Goal: Task Accomplishment & Management: Complete application form

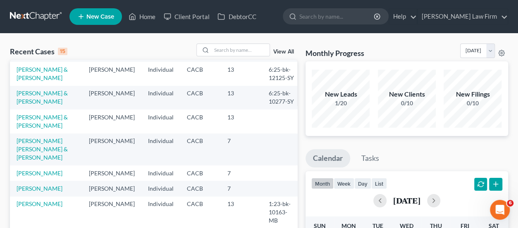
scroll to position [189, 0]
click at [234, 48] on input "search" at bounding box center [241, 50] width 58 height 12
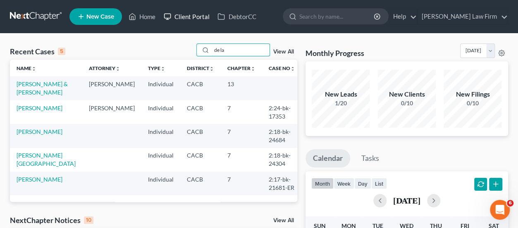
type input "de la"
click at [197, 14] on link "Client Portal" at bounding box center [187, 16] width 54 height 15
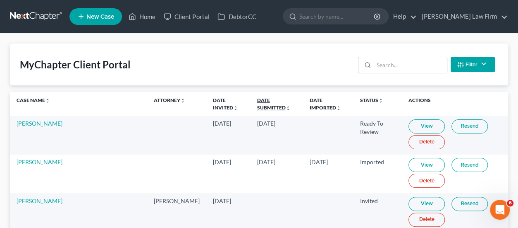
click at [267, 101] on link "Date Submitted unfold_more expand_more expand_less" at bounding box center [274, 103] width 34 height 13
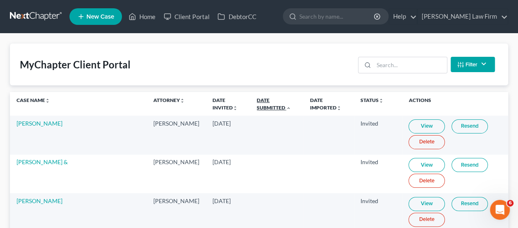
click at [267, 101] on link "Date Submitted unfold_more expand_more expand_less" at bounding box center [274, 103] width 34 height 13
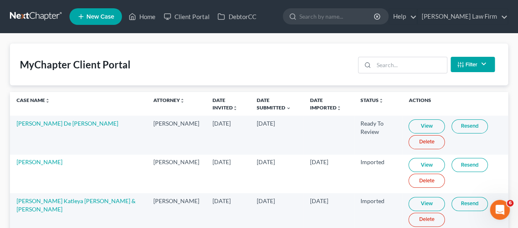
click at [411, 126] on link "View" at bounding box center [427, 126] width 36 height 14
click at [32, 6] on nav "Home New Case Client Portal DebtorCC [PERSON_NAME] Law Firm [EMAIL_ADDRESS][DOM…" at bounding box center [259, 16] width 518 height 33
click at [47, 127] on td "[PERSON_NAME] De [PERSON_NAME]" at bounding box center [78, 134] width 137 height 38
click at [48, 123] on link "[PERSON_NAME] De [PERSON_NAME]" at bounding box center [68, 123] width 102 height 7
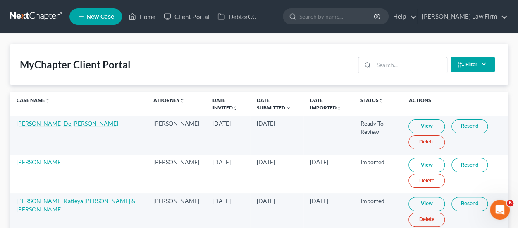
click at [46, 122] on link "[PERSON_NAME] De [PERSON_NAME]" at bounding box center [68, 123] width 102 height 7
click at [35, 13] on link at bounding box center [36, 16] width 53 height 15
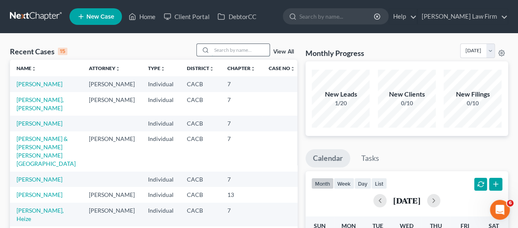
click at [232, 49] on input "search" at bounding box center [241, 50] width 58 height 12
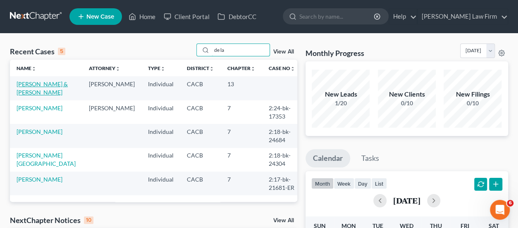
type input "de la"
click at [44, 86] on link "[PERSON_NAME] & [PERSON_NAME]" at bounding box center [42, 87] width 51 height 15
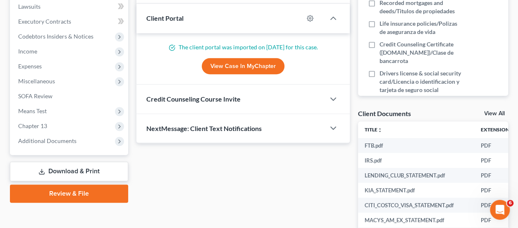
scroll to position [248, 0]
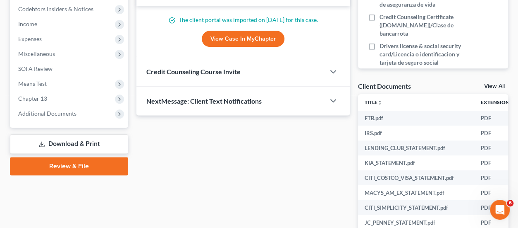
click at [202, 73] on span "Credit Counseling Course Invite" at bounding box center [193, 71] width 94 height 8
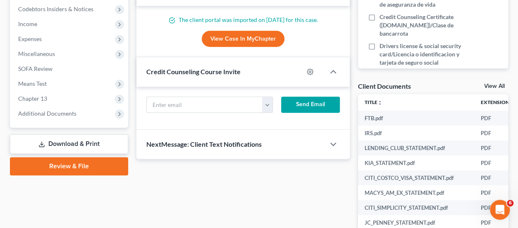
click at [201, 72] on span "Credit Counseling Course Invite" at bounding box center [193, 71] width 94 height 8
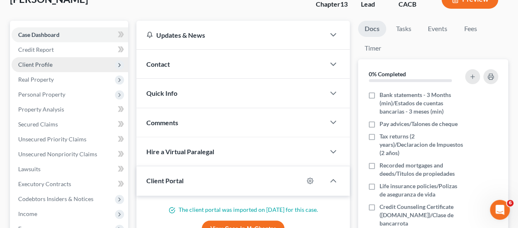
scroll to position [0, 0]
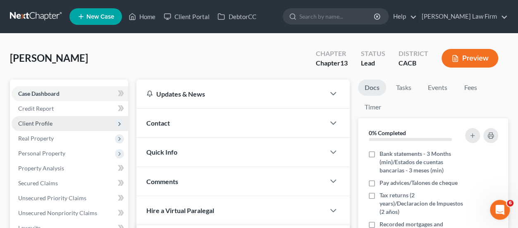
click at [55, 125] on span "Client Profile" at bounding box center [70, 123] width 117 height 15
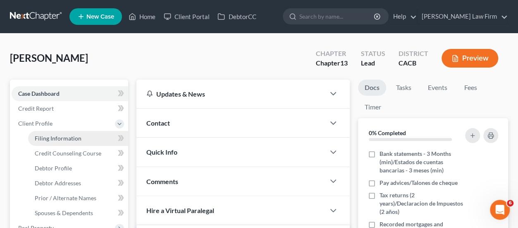
click at [85, 137] on link "Filing Information" at bounding box center [78, 138] width 100 height 15
select select "1"
select select "0"
select select "3"
select select "4"
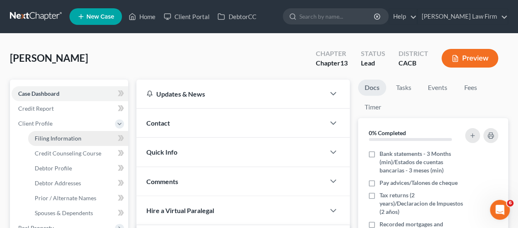
select select "1"
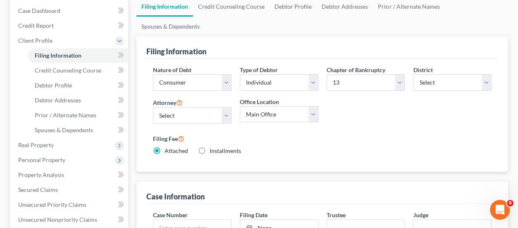
scroll to position [372, 0]
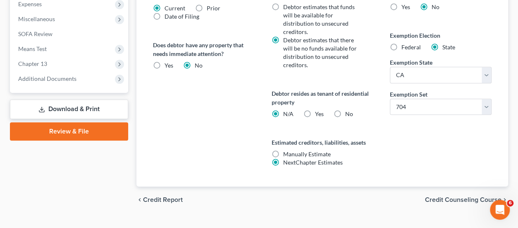
click at [315, 110] on label "Yes Yes" at bounding box center [319, 114] width 9 height 8
click at [318, 110] on input "Yes Yes" at bounding box center [320, 112] width 5 height 5
radio input "true"
radio input "false"
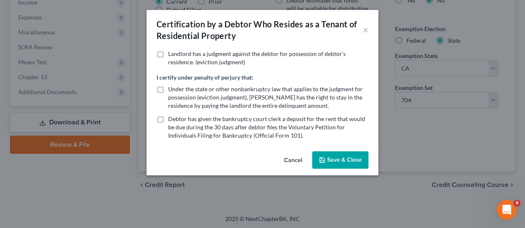
click at [344, 161] on button "Save & Close" at bounding box center [340, 159] width 56 height 17
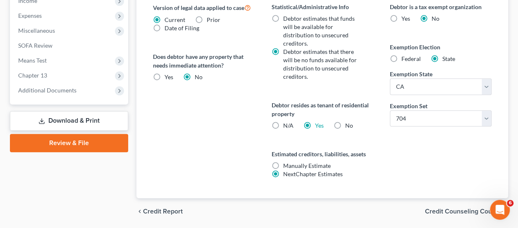
scroll to position [379, 0]
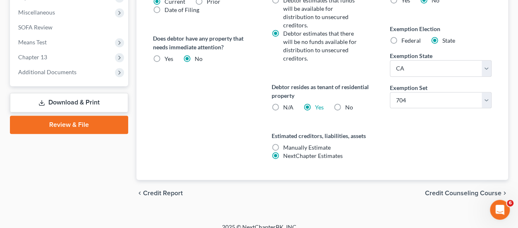
click at [454, 189] on span "Credit Counseling Course" at bounding box center [463, 192] width 77 height 7
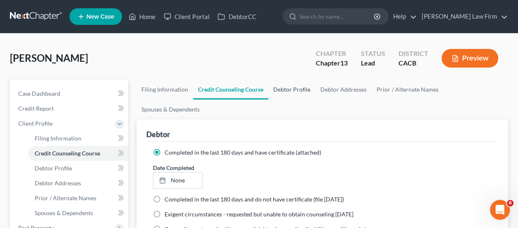
click at [305, 87] on link "Debtor Profile" at bounding box center [291, 89] width 47 height 20
select select "1"
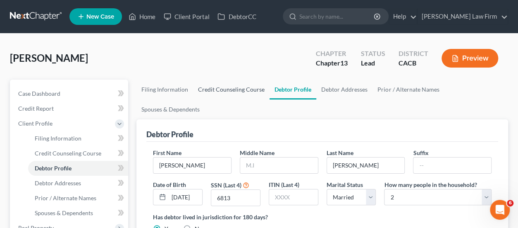
click at [243, 85] on link "Credit Counseling Course" at bounding box center [231, 89] width 77 height 20
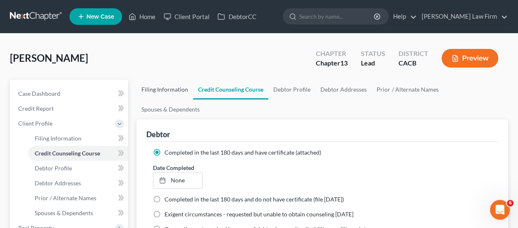
click at [154, 86] on link "Filing Information" at bounding box center [165, 89] width 57 height 20
select select "1"
select select "0"
select select "3"
select select "7"
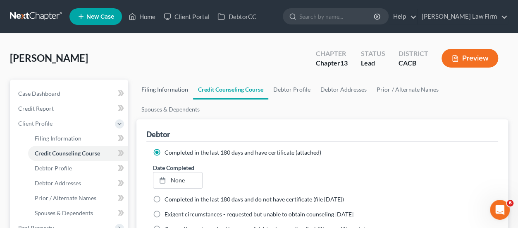
select select "0"
select select "4"
select select "1"
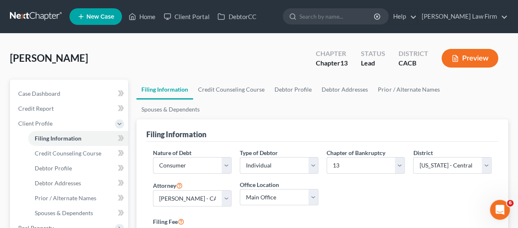
scroll to position [41, 0]
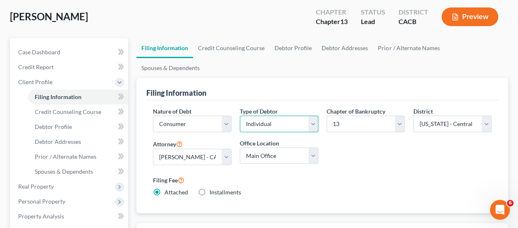
click at [268, 115] on select "Select Individual Joint" at bounding box center [279, 123] width 79 height 17
select select "1"
click at [240, 115] on select "Select Individual Joint" at bounding box center [279, 123] width 79 height 17
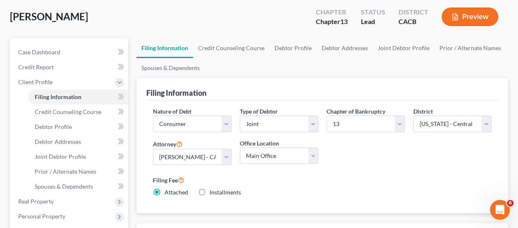
click at [250, 70] on ul "Filing Information Credit Counseling Course Debtor Profile Debtor Addresses Joi…" at bounding box center [323, 58] width 372 height 40
click at [237, 49] on link "Credit Counseling Course" at bounding box center [231, 48] width 77 height 20
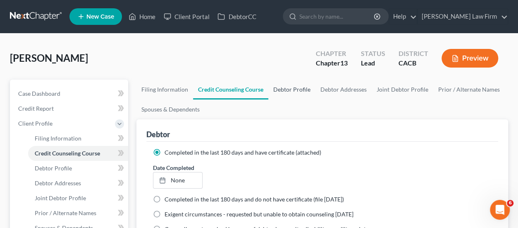
click at [293, 90] on link "Debtor Profile" at bounding box center [291, 89] width 47 height 20
select select "1"
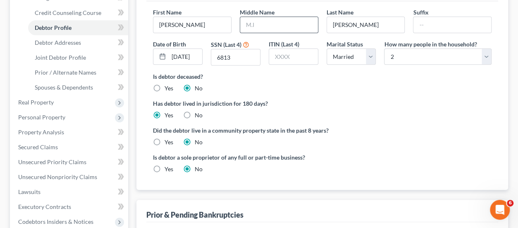
scroll to position [165, 0]
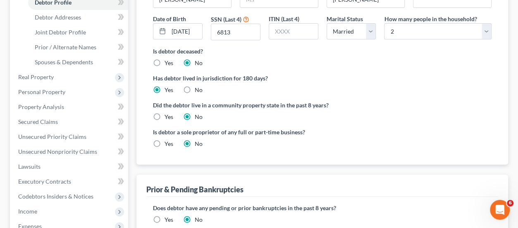
click at [165, 113] on label "Yes" at bounding box center [169, 117] width 9 height 8
click at [168, 113] on input "Yes" at bounding box center [170, 115] width 5 height 5
radio input "true"
radio input "false"
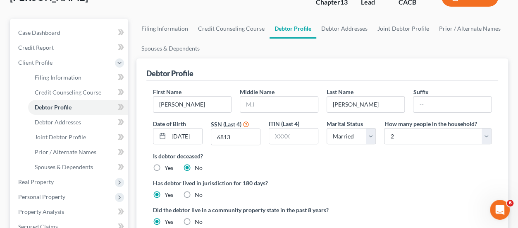
scroll to position [0, 0]
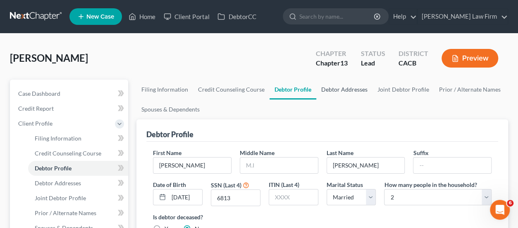
click at [338, 86] on link "Debtor Addresses" at bounding box center [344, 89] width 56 height 20
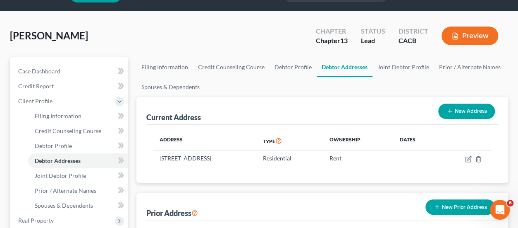
scroll to position [41, 0]
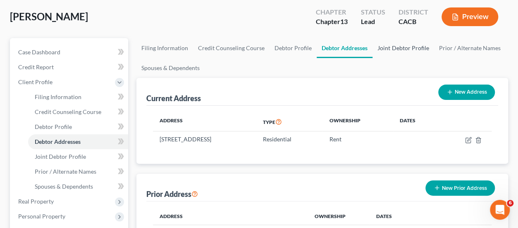
click at [396, 48] on link "Joint Debtor Profile" at bounding box center [403, 48] width 61 height 20
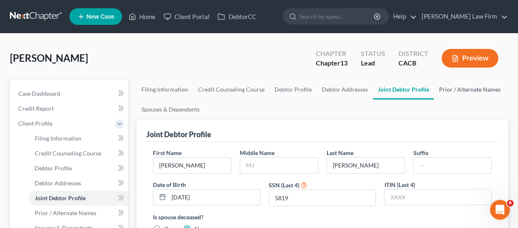
click at [460, 91] on link "Prior / Alternate Names" at bounding box center [470, 89] width 72 height 20
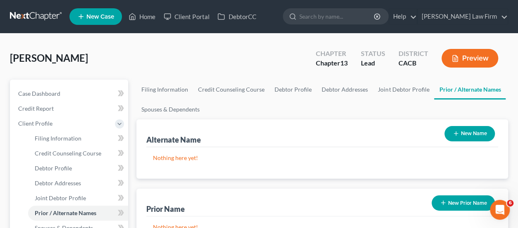
scroll to position [41, 0]
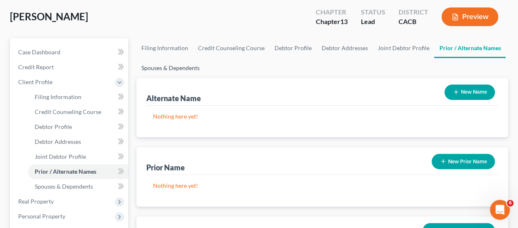
click at [176, 65] on link "Spouses & Dependents" at bounding box center [171, 68] width 68 height 20
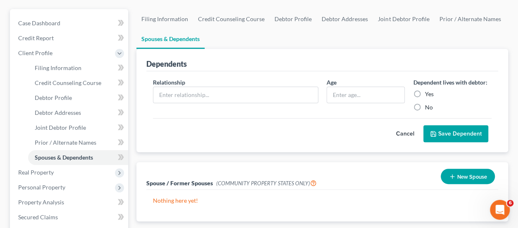
scroll to position [165, 0]
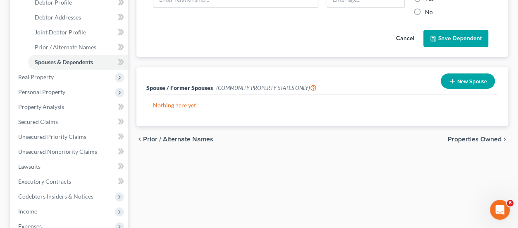
click at [474, 137] on span "Properties Owned" at bounding box center [475, 139] width 54 height 7
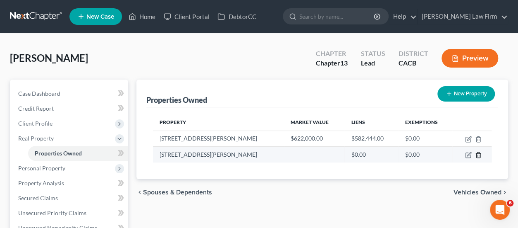
click at [478, 155] on line "button" at bounding box center [478, 156] width 0 height 2
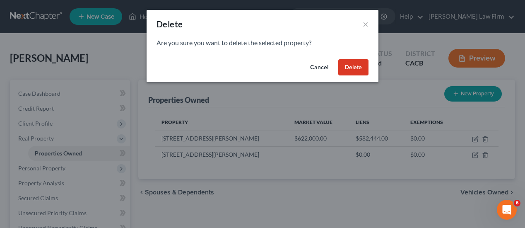
click at [347, 67] on button "Delete" at bounding box center [353, 67] width 30 height 17
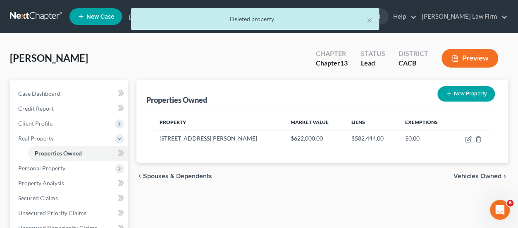
click at [474, 177] on span "Vehicles Owned" at bounding box center [478, 176] width 48 height 7
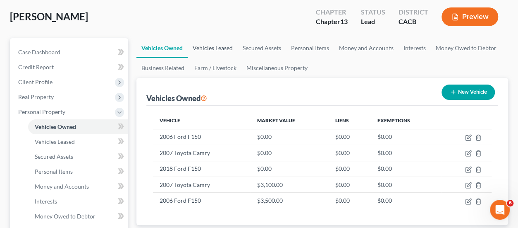
click at [224, 43] on link "Vehicles Leased" at bounding box center [213, 48] width 50 height 20
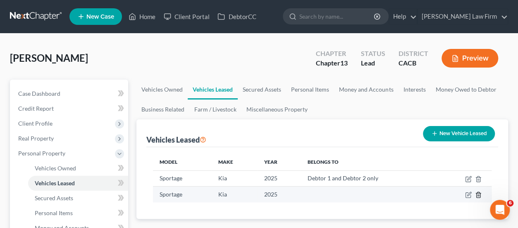
click at [480, 194] on icon "button" at bounding box center [478, 194] width 7 height 7
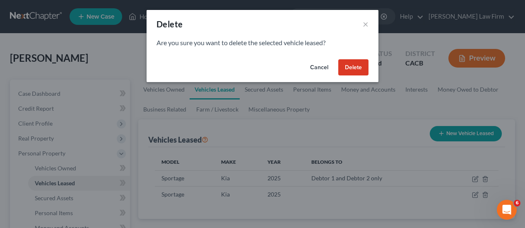
click at [351, 66] on button "Delete" at bounding box center [353, 67] width 30 height 17
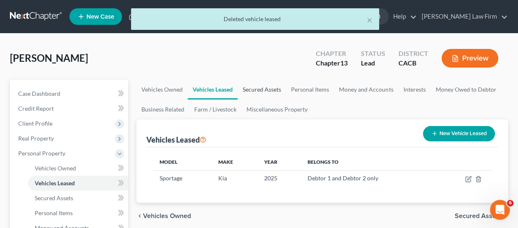
click at [254, 89] on link "Secured Assets" at bounding box center [262, 89] width 48 height 20
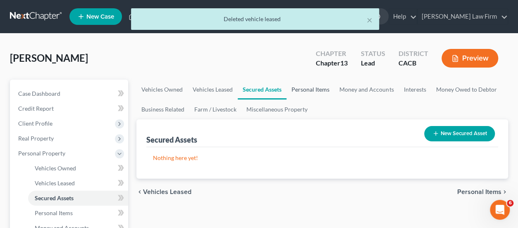
click at [308, 92] on link "Personal Items" at bounding box center [311, 89] width 48 height 20
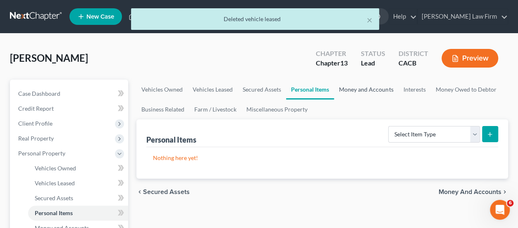
click at [372, 91] on link "Money and Accounts" at bounding box center [366, 89] width 64 height 20
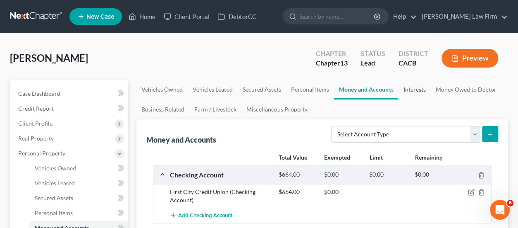
click at [416, 90] on link "Interests" at bounding box center [414, 89] width 32 height 20
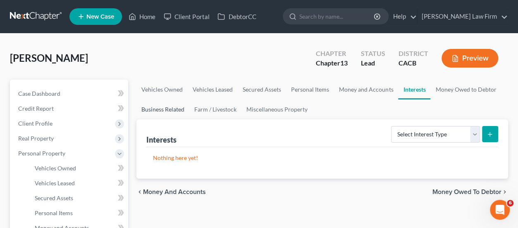
click at [167, 108] on link "Business Related" at bounding box center [163, 109] width 53 height 20
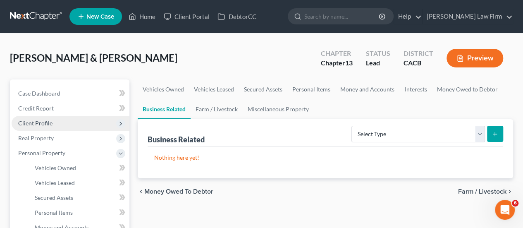
click at [72, 125] on span "Client Profile" at bounding box center [71, 123] width 118 height 15
click at [45, 124] on span "Client Profile" at bounding box center [35, 123] width 34 height 7
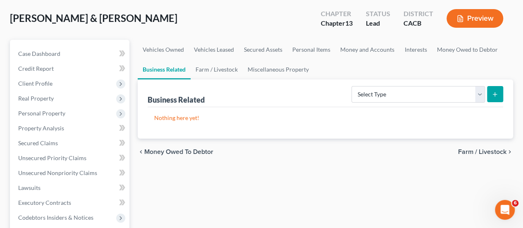
scroll to position [41, 0]
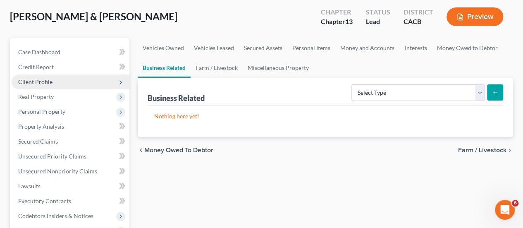
click at [63, 77] on span "Client Profile" at bounding box center [71, 81] width 118 height 15
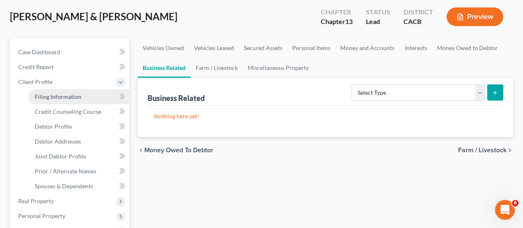
click at [67, 98] on span "Filing Information" at bounding box center [58, 96] width 47 height 7
select select "1"
select select "3"
select select "4"
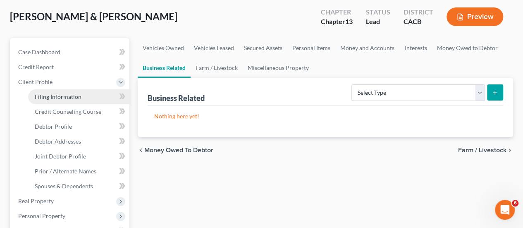
select select "1"
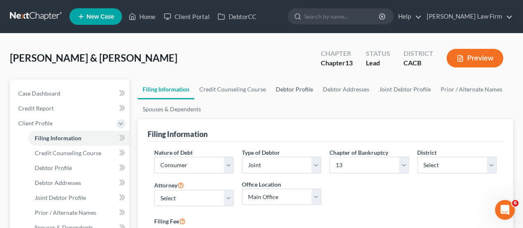
click at [291, 91] on link "Debtor Profile" at bounding box center [294, 89] width 47 height 20
select select "1"
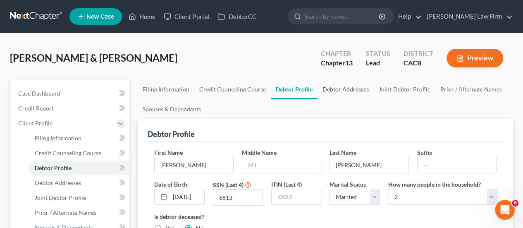
click at [344, 90] on link "Debtor Addresses" at bounding box center [346, 89] width 56 height 20
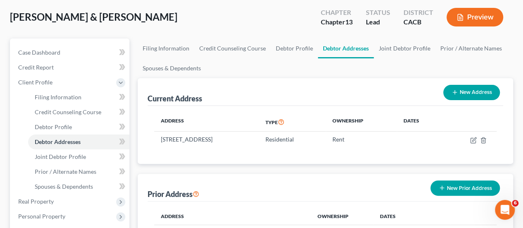
scroll to position [41, 0]
click at [406, 45] on link "Joint Debtor Profile" at bounding box center [404, 48] width 61 height 20
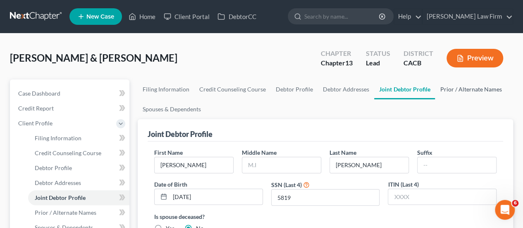
click at [451, 86] on link "Prior / Alternate Names" at bounding box center [471, 89] width 72 height 20
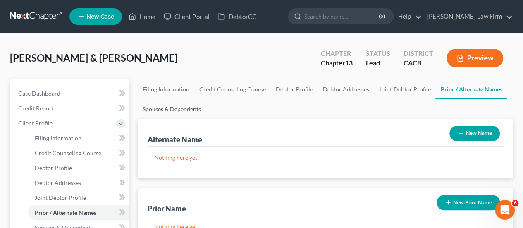
click at [163, 112] on link "Spouses & Dependents" at bounding box center [172, 109] width 68 height 20
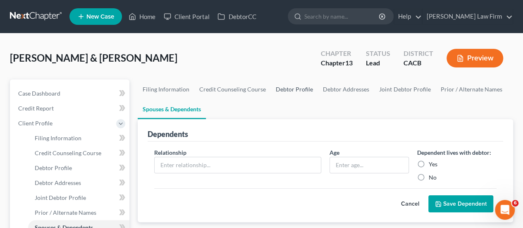
click at [298, 91] on link "Debtor Profile" at bounding box center [294, 89] width 47 height 20
select select "1"
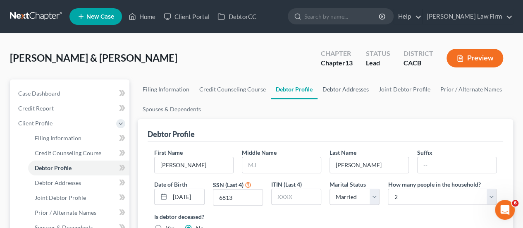
click at [352, 92] on link "Debtor Addresses" at bounding box center [346, 89] width 56 height 20
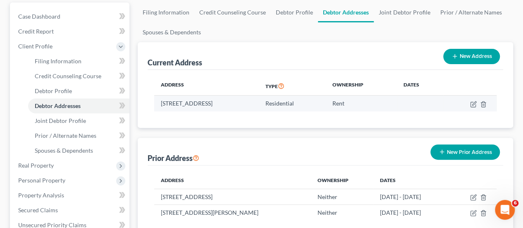
scroll to position [83, 0]
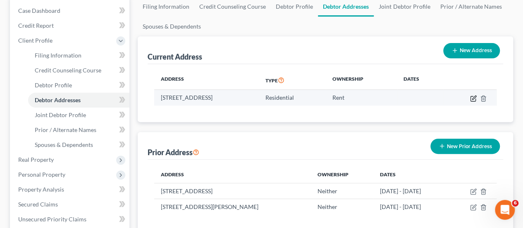
click at [474, 97] on icon "button" at bounding box center [473, 98] width 7 height 7
select select "4"
select select "0"
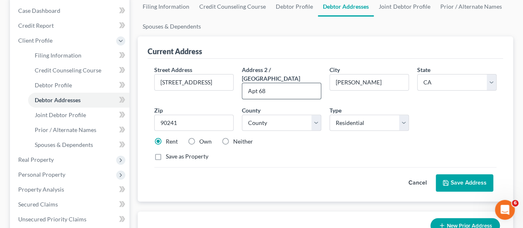
drag, startPoint x: 294, startPoint y: 84, endPoint x: 257, endPoint y: 86, distance: 36.4
click at [259, 85] on input "Apt 68" at bounding box center [281, 91] width 79 height 16
type input "Apt B"
click at [472, 176] on button "Save Address" at bounding box center [465, 182] width 58 height 17
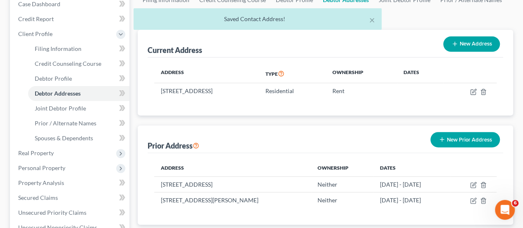
scroll to position [0, 0]
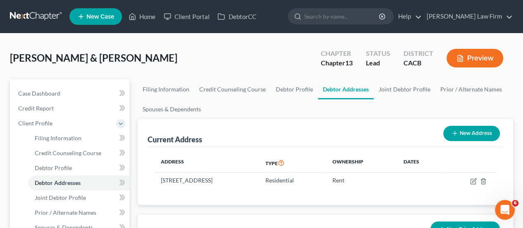
drag, startPoint x: 286, startPoint y: 180, endPoint x: 0, endPoint y: 51, distance: 314.0
click at [63, 50] on div "De La Rocha, Fernando & Cristina Upgraded Chapter Chapter 13 Status Lead Distri…" at bounding box center [261, 61] width 503 height 36
click at [410, 87] on link "Joint Debtor Profile" at bounding box center [404, 89] width 61 height 20
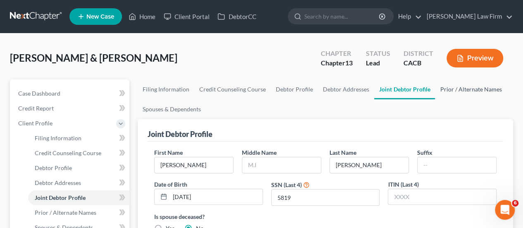
click at [452, 92] on link "Prior / Alternate Names" at bounding box center [471, 89] width 72 height 20
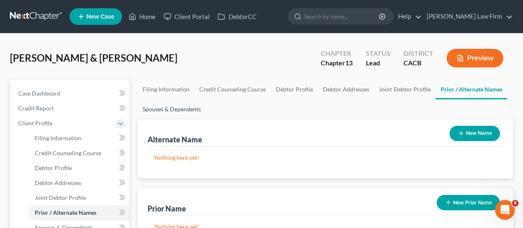
click at [151, 110] on link "Spouses & Dependents" at bounding box center [172, 109] width 68 height 20
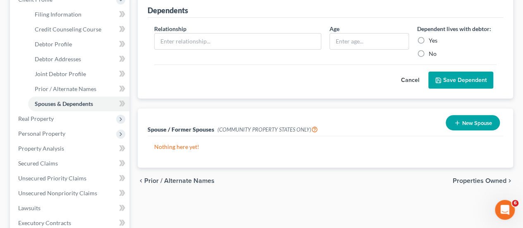
scroll to position [124, 0]
click at [505, 181] on span "Properties Owned" at bounding box center [480, 180] width 54 height 7
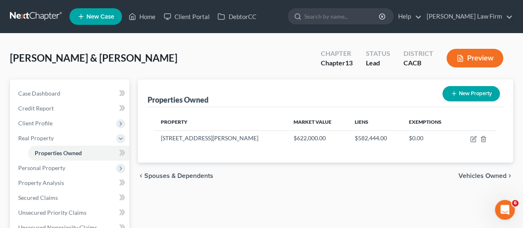
click at [479, 173] on span "Vehicles Owned" at bounding box center [483, 176] width 48 height 7
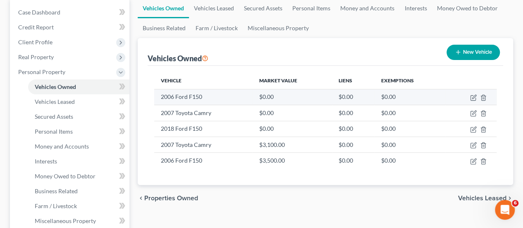
scroll to position [83, 0]
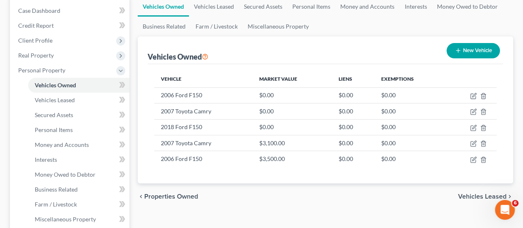
click at [246, 200] on div "chevron_left Properties Owned Vehicles Leased chevron_right" at bounding box center [326, 196] width 376 height 26
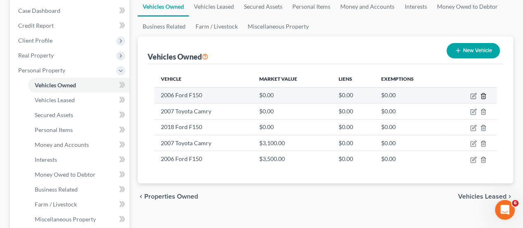
click at [483, 94] on icon "button" at bounding box center [483, 96] width 7 height 7
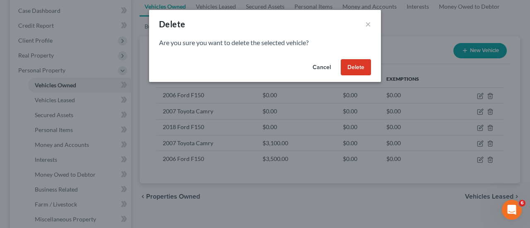
click at [358, 66] on button "Delete" at bounding box center [355, 67] width 30 height 17
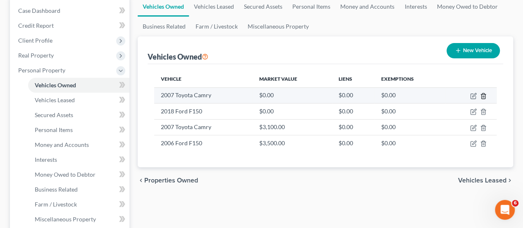
click at [482, 95] on icon "button" at bounding box center [484, 95] width 4 height 5
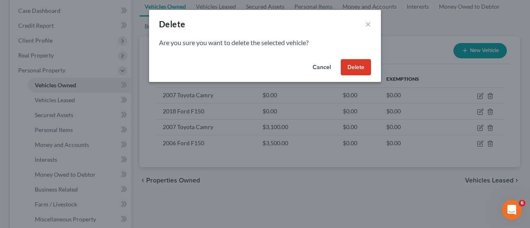
click at [359, 68] on button "Delete" at bounding box center [355, 67] width 30 height 17
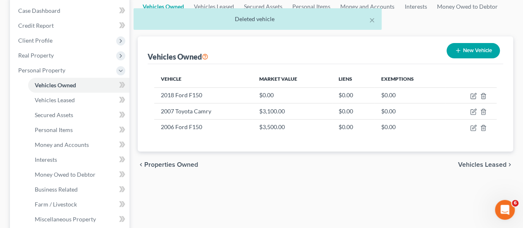
click at [271, 172] on div "chevron_left Properties Owned Vehicles Leased chevron_right" at bounding box center [326, 164] width 376 height 26
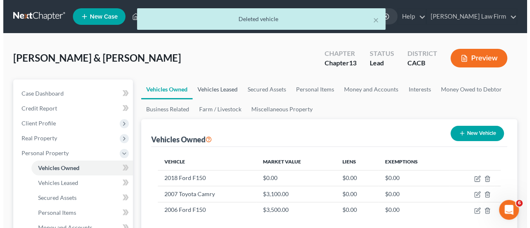
scroll to position [41, 0]
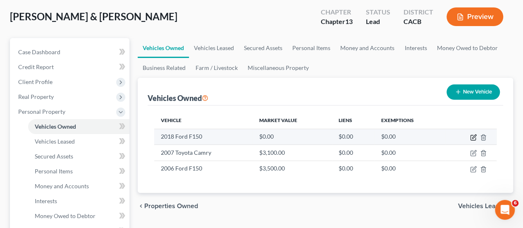
click at [472, 137] on icon "button" at bounding box center [473, 137] width 7 height 7
select select "0"
select select "8"
select select "3"
select select "2"
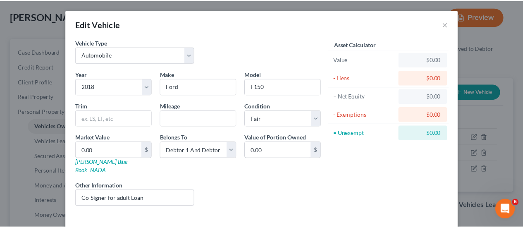
scroll to position [27, 0]
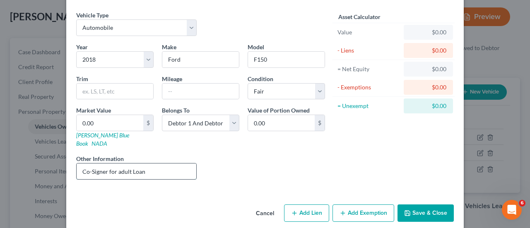
click at [166, 163] on input "Co-Signer for adult Loan" at bounding box center [137, 171] width 120 height 16
click at [427, 209] on button "Save & Close" at bounding box center [425, 212] width 56 height 17
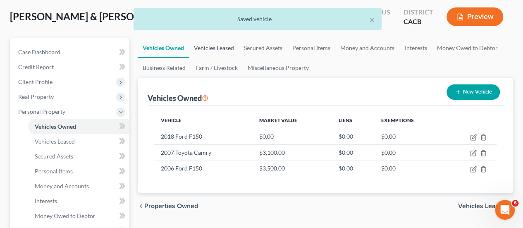
click at [223, 40] on link "Vehicles Leased" at bounding box center [214, 48] width 50 height 20
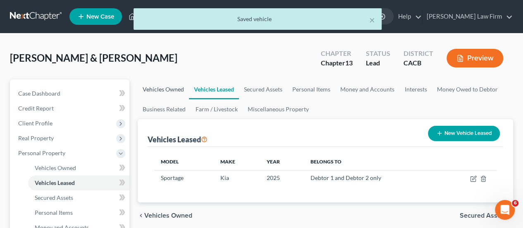
click at [170, 89] on link "Vehicles Owned" at bounding box center [163, 89] width 51 height 20
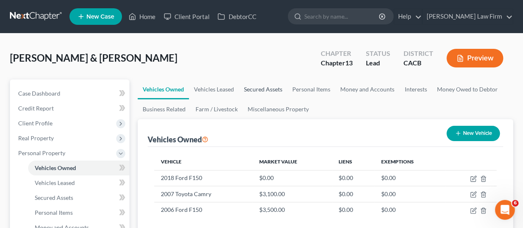
click at [267, 86] on link "Secured Assets" at bounding box center [263, 89] width 48 height 20
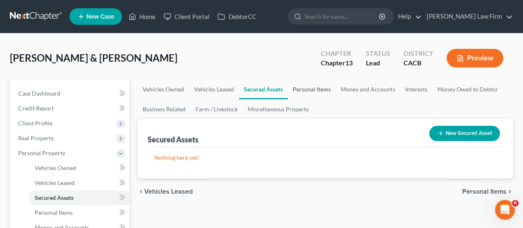
click at [312, 91] on link "Personal Items" at bounding box center [312, 89] width 48 height 20
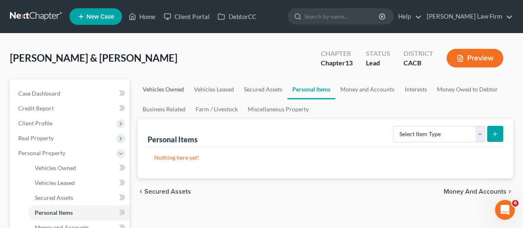
click at [151, 91] on link "Vehicles Owned" at bounding box center [163, 89] width 51 height 20
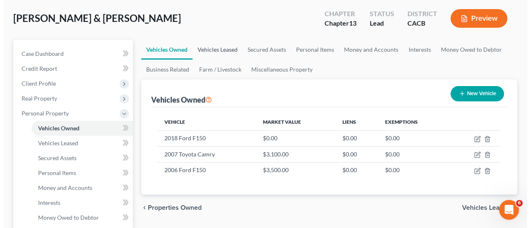
scroll to position [41, 0]
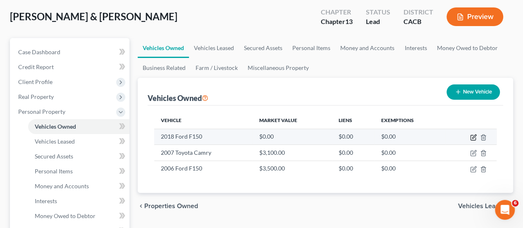
click at [473, 137] on icon "button" at bounding box center [473, 137] width 7 height 7
select select "0"
select select "8"
select select "3"
select select "2"
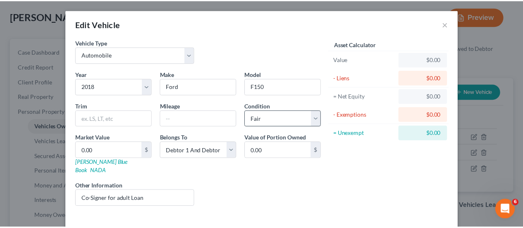
scroll to position [27, 0]
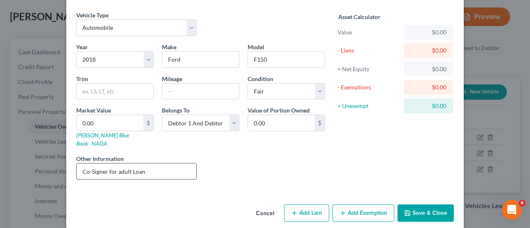
drag, startPoint x: 154, startPoint y: 163, endPoint x: 128, endPoint y: 164, distance: 26.1
click at [127, 164] on input "Co-Signer for adult Loan" at bounding box center [137, 171] width 120 height 16
type input "Co-Signer for adult son"
click at [422, 204] on button "Save & Close" at bounding box center [425, 212] width 56 height 17
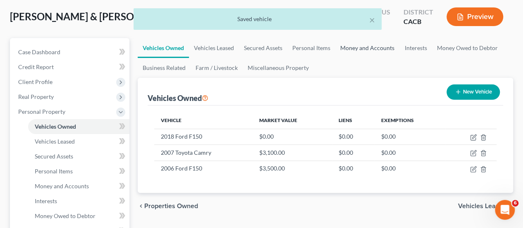
click at [367, 45] on link "Money and Accounts" at bounding box center [367, 48] width 64 height 20
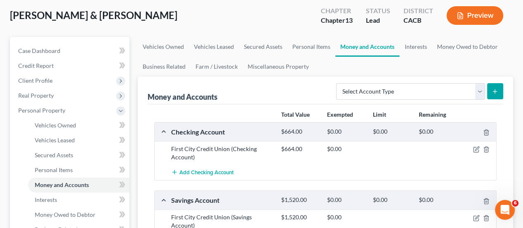
scroll to position [41, 0]
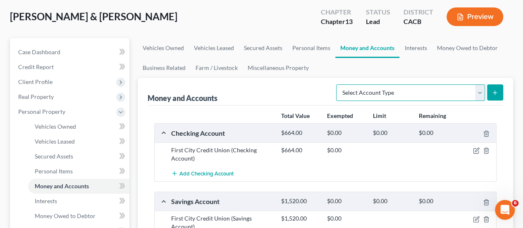
click at [391, 94] on select "Select Account Type Brokerage Cash on Hand Certificates of Deposit Checking Acc…" at bounding box center [410, 92] width 149 height 17
click at [412, 63] on ul "Vehicles Owned Vehicles Leased Secured Assets Personal Items Money and Accounts…" at bounding box center [326, 58] width 376 height 40
click at [414, 46] on link "Interests" at bounding box center [416, 48] width 32 height 20
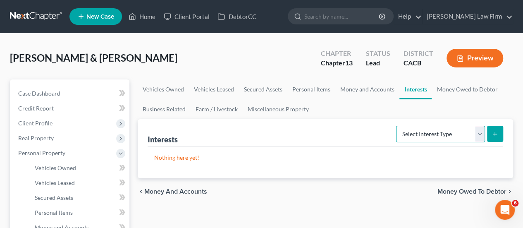
click at [429, 134] on select "Select Interest Type 401K Annuity Bond Education IRA Government Bond Government…" at bounding box center [440, 134] width 89 height 17
select select "ira"
click at [398, 126] on select "Select Interest Type 401K Annuity Bond Education IRA Government Bond Government…" at bounding box center [440, 134] width 89 height 17
click at [494, 136] on icon "submit" at bounding box center [495, 134] width 7 height 7
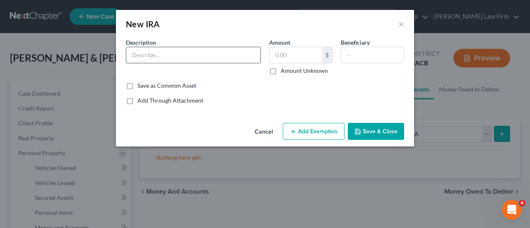
click at [180, 51] on input "text" at bounding box center [193, 55] width 134 height 16
type input "Morgan Stanley"
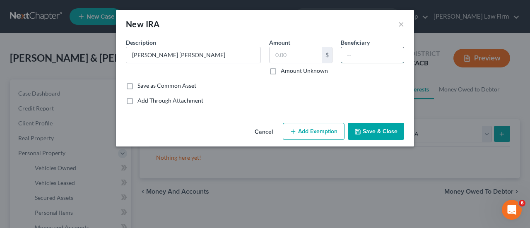
click at [380, 49] on input "text" at bounding box center [372, 55] width 62 height 16
click at [287, 56] on input "text" at bounding box center [295, 55] width 53 height 16
type input "248,000"
click at [382, 131] on button "Save & Close" at bounding box center [375, 131] width 56 height 17
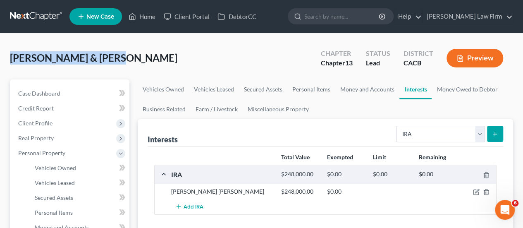
drag, startPoint x: 111, startPoint y: 58, endPoint x: 9, endPoint y: 62, distance: 102.3
copy span "De La Rocha, Fernando"
click at [477, 189] on icon "button" at bounding box center [476, 192] width 7 height 7
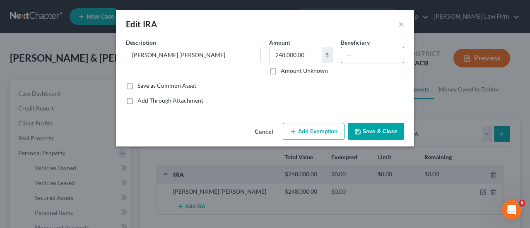
click at [376, 61] on input "text" at bounding box center [372, 55] width 62 height 16
paste input "De La Rocha, Fernando"
drag, startPoint x: 347, startPoint y: 54, endPoint x: 304, endPoint y: 62, distance: 43.7
click at [304, 62] on div "Description * Morgan Stanley Amount 248,000.00 $ Amount Unknown Beneficiary De …" at bounding box center [265, 59] width 286 height 43
type input "Spouse, De La Rocha, Fernando"
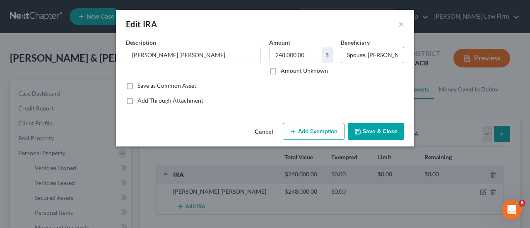
click at [378, 128] on button "Save & Close" at bounding box center [375, 131] width 56 height 17
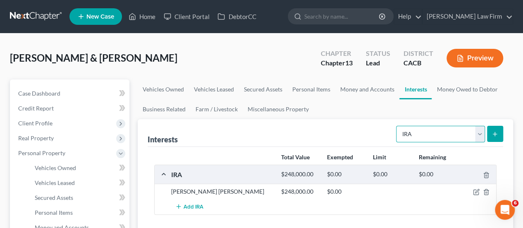
click at [429, 134] on select "Select Interest Type 401K Annuity Bond Education IRA Government Bond Government…" at bounding box center [440, 134] width 89 height 17
select select "401k"
click at [398, 126] on select "Select Interest Type 401K Annuity Bond Education IRA Government Bond Government…" at bounding box center [440, 134] width 89 height 17
click at [508, 107] on ul "Vehicles Owned Vehicles Leased Secured Assets Personal Items Money and Accounts…" at bounding box center [326, 99] width 376 height 40
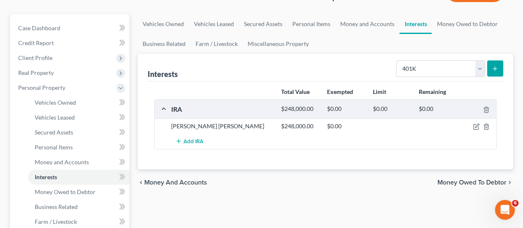
scroll to position [83, 0]
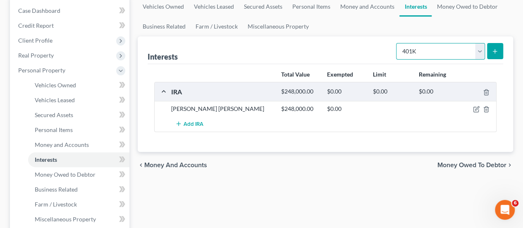
click at [436, 52] on select "Select Interest Type 401K Annuity Bond Education IRA Government Bond Government…" at bounding box center [440, 51] width 89 height 17
click at [443, 46] on select "Select Interest Type 401K Annuity Bond Education IRA Government Bond Government…" at bounding box center [440, 51] width 89 height 17
click at [496, 54] on button "submit" at bounding box center [495, 51] width 16 height 16
click at [497, 53] on icon "submit" at bounding box center [495, 51] width 7 height 7
click at [482, 53] on select "Select Interest Type 401K Annuity Bond Education IRA Government Bond Government…" at bounding box center [440, 51] width 89 height 17
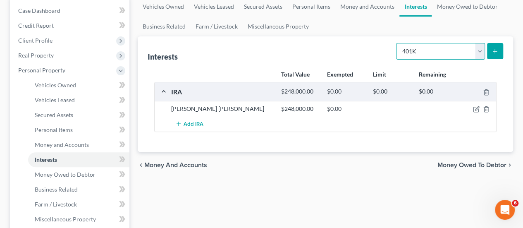
click at [398, 43] on select "Select Interest Type 401K Annuity Bond Education IRA Government Bond Government…" at bounding box center [440, 51] width 89 height 17
click at [496, 45] on button "submit" at bounding box center [495, 51] width 16 height 16
click at [317, 38] on div "Interests Select Interest Type 401K Annuity Bond Education IRA Government Bond …" at bounding box center [326, 50] width 356 height 28
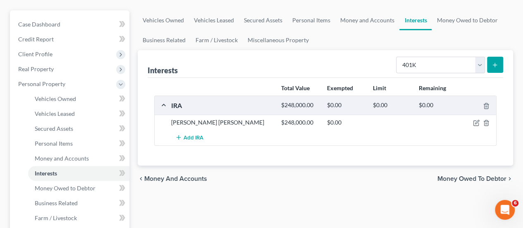
scroll to position [0, 0]
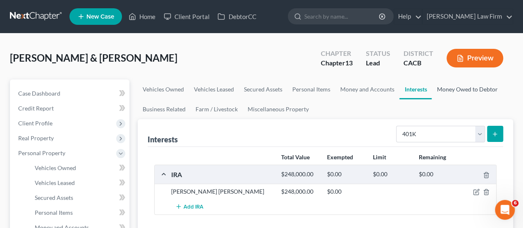
click at [467, 89] on link "Money Owed to Debtor" at bounding box center [467, 89] width 71 height 20
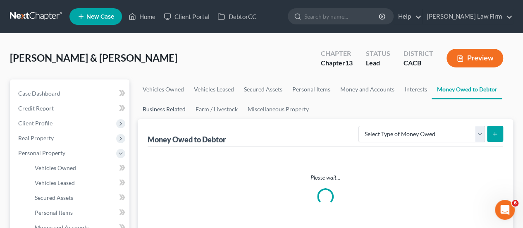
click at [153, 109] on link "Business Related" at bounding box center [164, 109] width 53 height 20
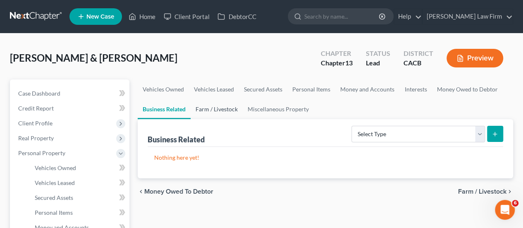
click at [213, 106] on link "Farm / Livestock" at bounding box center [217, 109] width 52 height 20
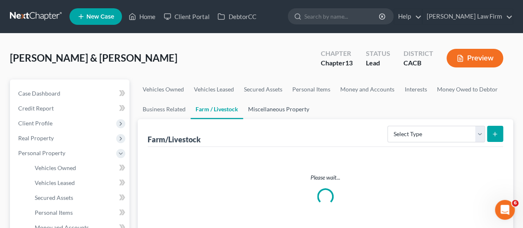
click at [266, 113] on link "Miscellaneous Property" at bounding box center [278, 109] width 71 height 20
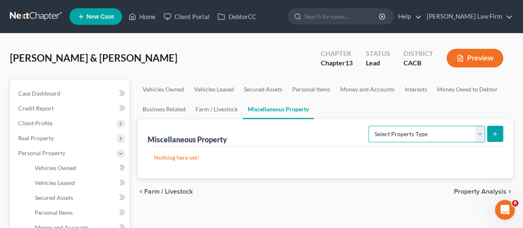
click at [414, 138] on select "Select Property Type Assigned for Creditor Benefit Within 1 Year Holding for An…" at bounding box center [427, 134] width 117 height 17
click at [410, 108] on ul "Vehicles Owned Vehicles Leased Secured Assets Personal Items Money and Accounts…" at bounding box center [326, 99] width 376 height 40
click at [412, 91] on link "Interests" at bounding box center [416, 89] width 32 height 20
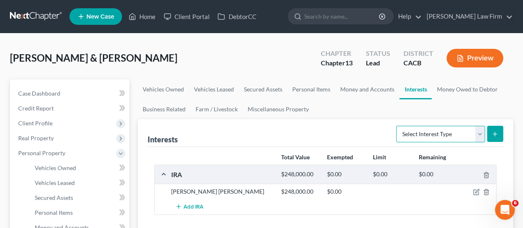
click at [465, 135] on select "Select Interest Type 401K Annuity Bond Education IRA Government Bond Government…" at bounding box center [440, 134] width 89 height 17
click at [505, 80] on ul "Vehicles Owned Vehicles Leased Secured Assets Personal Items Money and Accounts…" at bounding box center [326, 99] width 376 height 40
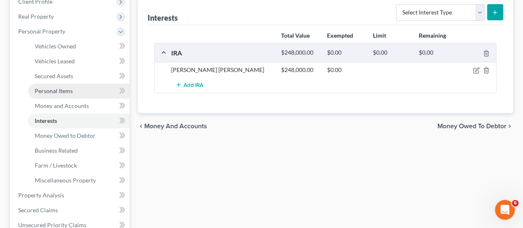
scroll to position [41, 0]
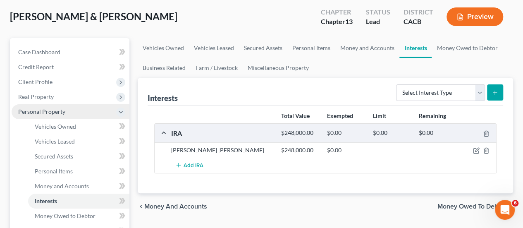
click at [55, 108] on span "Personal Property" at bounding box center [41, 111] width 47 height 7
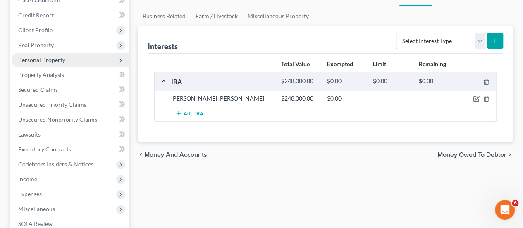
scroll to position [124, 0]
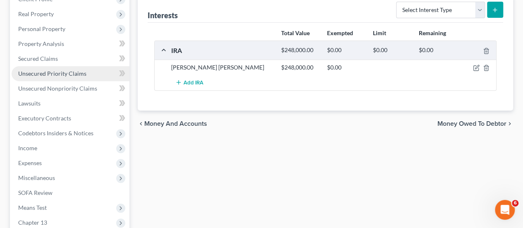
click at [61, 73] on span "Unsecured Priority Claims" at bounding box center [52, 73] width 68 height 7
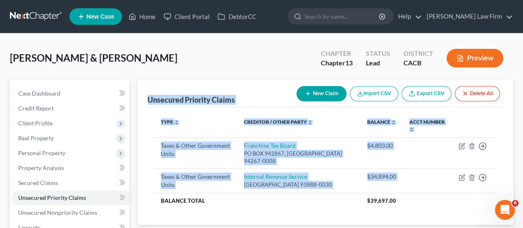
drag, startPoint x: 444, startPoint y: 193, endPoint x: 143, endPoint y: 100, distance: 314.9
click at [143, 100] on div "Unsecured Priority Claims New Claim Import CSV Export CSV Delete All Type expan…" at bounding box center [326, 151] width 376 height 145
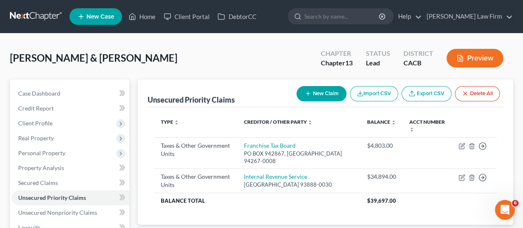
click at [193, 71] on div "De La Rocha, Fernando & Cristina Upgraded Chapter Chapter 13 Status Lead Distri…" at bounding box center [261, 61] width 503 height 36
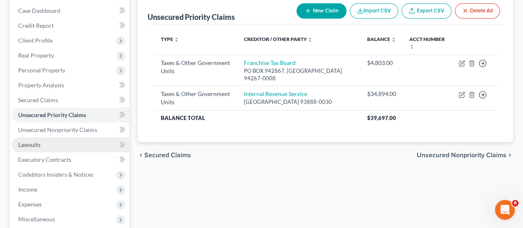
click at [93, 145] on link "Lawsuits" at bounding box center [71, 144] width 118 height 15
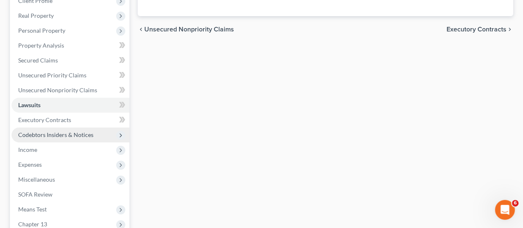
scroll to position [124, 0]
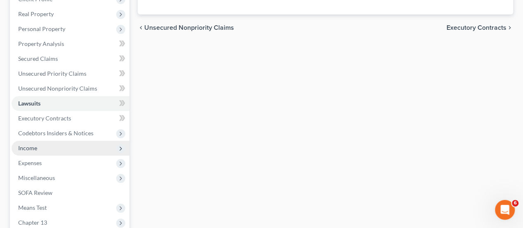
click at [73, 153] on span "Income" at bounding box center [71, 148] width 118 height 15
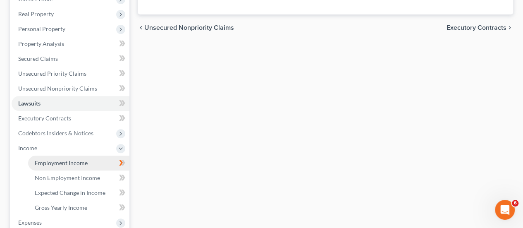
click at [82, 162] on span "Employment Income" at bounding box center [61, 162] width 53 height 7
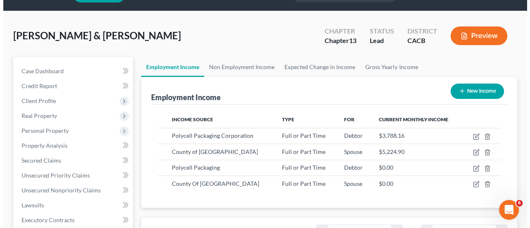
scroll to position [41, 0]
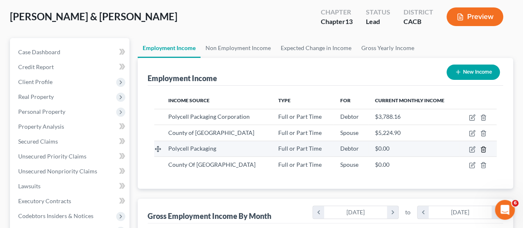
click at [484, 149] on line "button" at bounding box center [484, 150] width 0 height 2
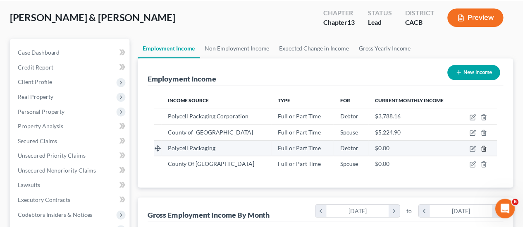
scroll to position [147, 212]
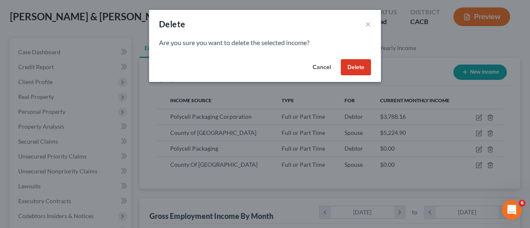
click at [317, 67] on button "Cancel" at bounding box center [321, 67] width 31 height 17
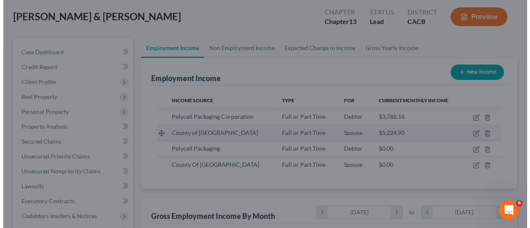
scroll to position [413538, 413476]
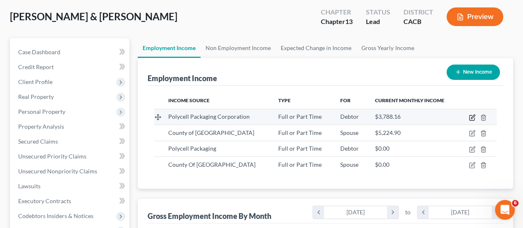
click at [473, 115] on icon "button" at bounding box center [472, 117] width 7 height 7
select select "0"
select select "4"
select select "1"
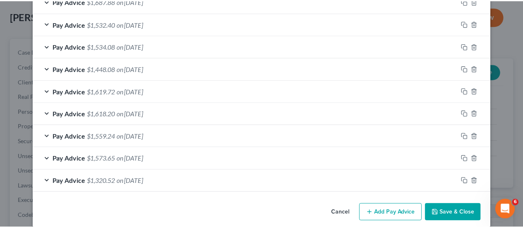
scroll to position [446, 0]
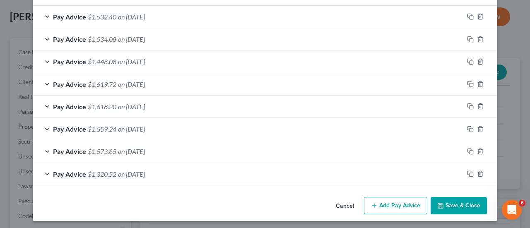
click at [347, 201] on button "Cancel" at bounding box center [344, 206] width 31 height 17
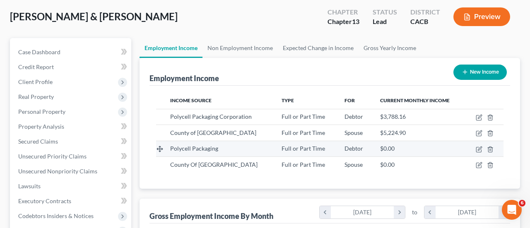
scroll to position [413538, 413476]
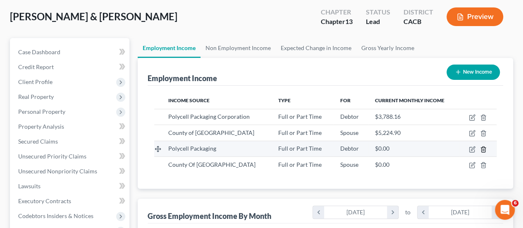
click at [485, 149] on icon "button" at bounding box center [484, 148] width 4 height 5
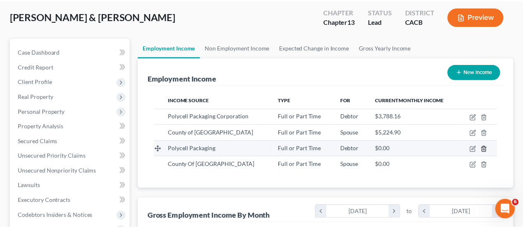
scroll to position [147, 212]
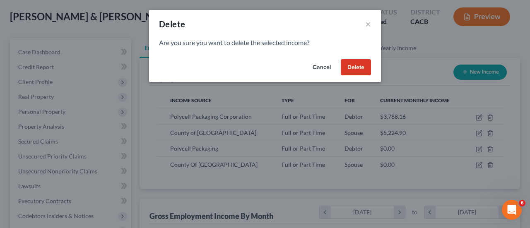
click at [360, 72] on button "Delete" at bounding box center [355, 67] width 30 height 17
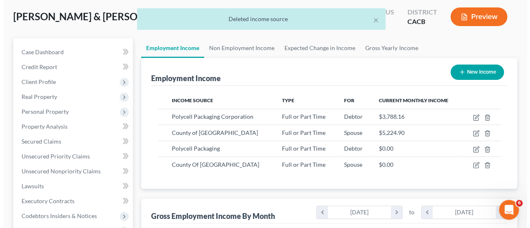
scroll to position [413538, 413476]
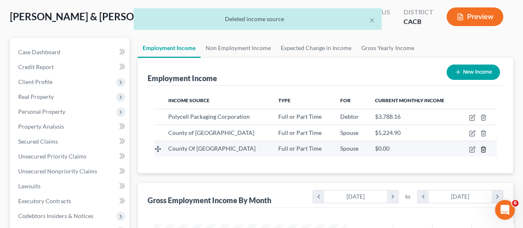
click at [485, 150] on icon "button" at bounding box center [483, 149] width 7 height 7
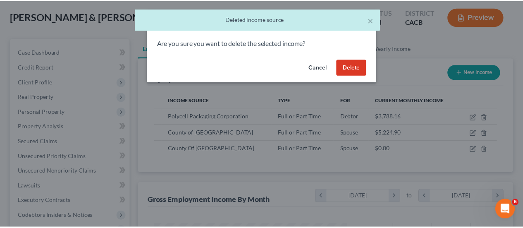
scroll to position [147, 212]
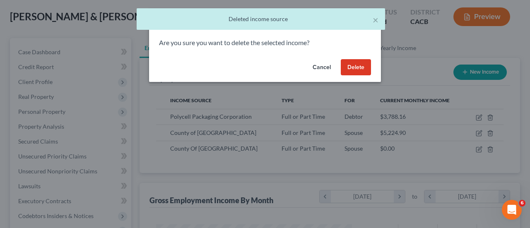
click at [352, 69] on button "Delete" at bounding box center [355, 67] width 30 height 17
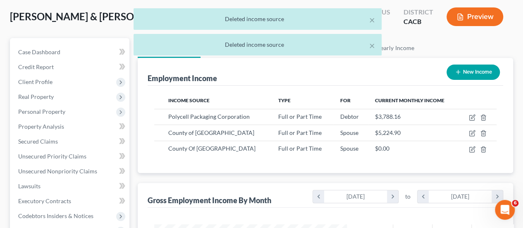
scroll to position [413538, 413476]
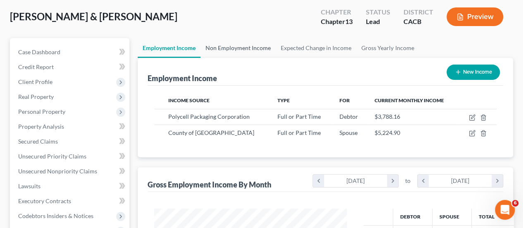
click at [241, 49] on link "Non Employment Income" at bounding box center [238, 48] width 75 height 20
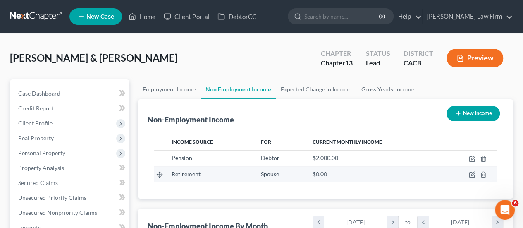
click at [468, 176] on td at bounding box center [469, 174] width 56 height 16
click at [472, 175] on icon "button" at bounding box center [473, 174] width 4 height 4
select select "3"
select select "0"
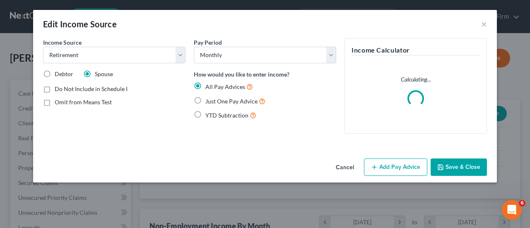
click at [348, 168] on button "Cancel" at bounding box center [344, 167] width 31 height 17
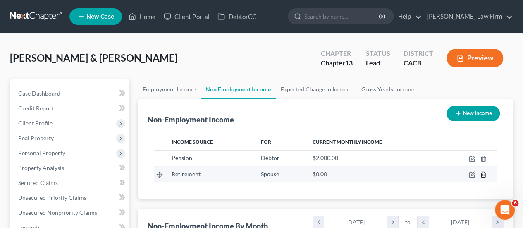
click at [484, 175] on line "button" at bounding box center [484, 176] width 0 height 2
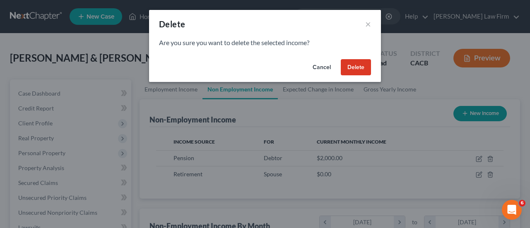
click at [357, 67] on button "Delete" at bounding box center [355, 67] width 30 height 17
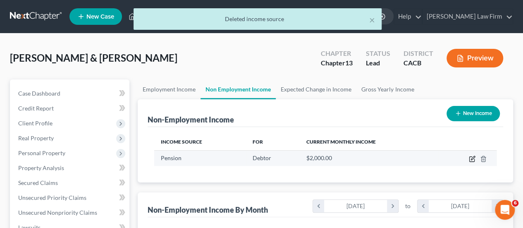
click at [473, 158] on icon "button" at bounding box center [472, 159] width 7 height 7
select select "2"
select select "0"
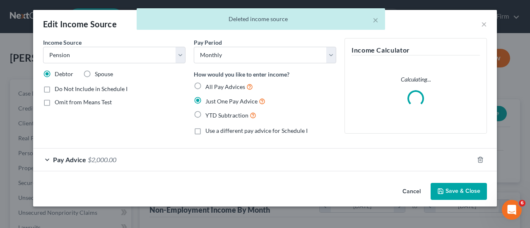
click at [101, 70] on span "Spouse" at bounding box center [104, 73] width 18 height 7
click at [101, 70] on input "Spouse" at bounding box center [100, 72] width 5 height 5
radio input "true"
click at [460, 186] on button "Save & Close" at bounding box center [458, 191] width 56 height 17
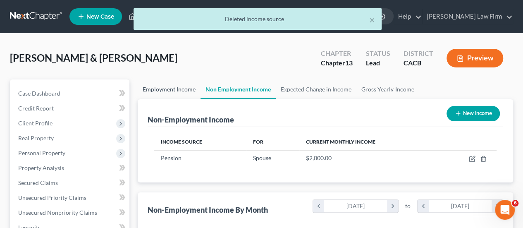
click at [155, 87] on link "Employment Income" at bounding box center [169, 89] width 63 height 20
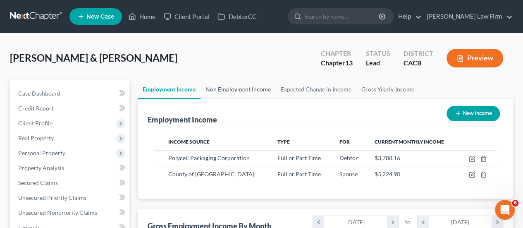
click at [231, 87] on link "Non Employment Income" at bounding box center [238, 89] width 75 height 20
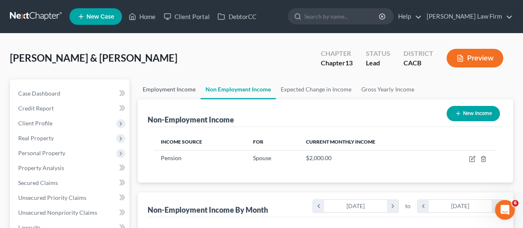
click at [190, 88] on link "Employment Income" at bounding box center [169, 89] width 63 height 20
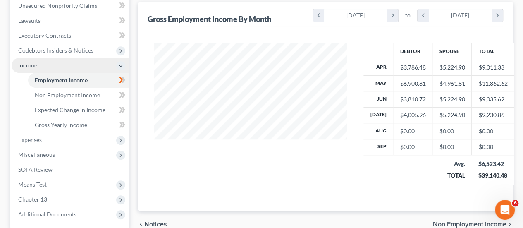
click at [31, 67] on span "Income" at bounding box center [27, 65] width 19 height 7
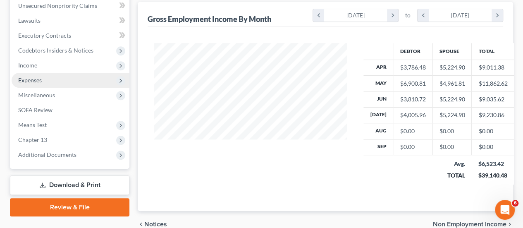
click at [40, 81] on span "Expenses" at bounding box center [30, 80] width 24 height 7
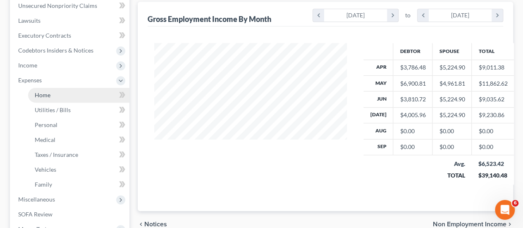
click at [54, 93] on link "Home" at bounding box center [78, 95] width 101 height 15
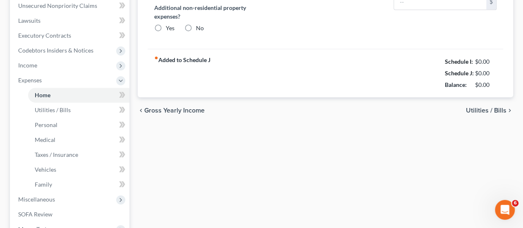
type input "2,825.00"
type input "0.00"
radio input "true"
type input "22.00"
type input "0.00"
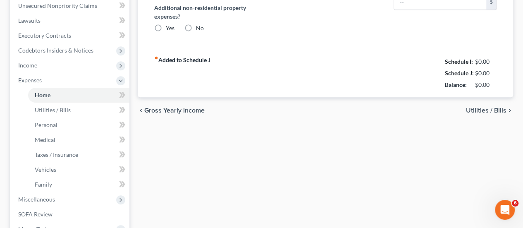
type input "0.00"
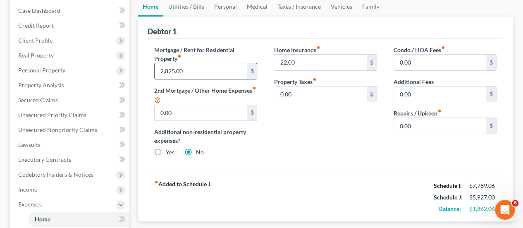
click at [214, 65] on input "2,825.00" at bounding box center [201, 71] width 92 height 16
drag, startPoint x: 215, startPoint y: 65, endPoint x: 138, endPoint y: 84, distance: 79.3
click at [138, 84] on div "Debtor 1 Mortgage / Rent for Residential Property fiber_manual_record 2,825.00 …" at bounding box center [326, 119] width 376 height 205
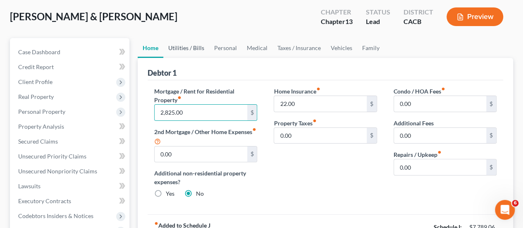
click at [188, 47] on link "Utilities / Bills" at bounding box center [186, 48] width 46 height 20
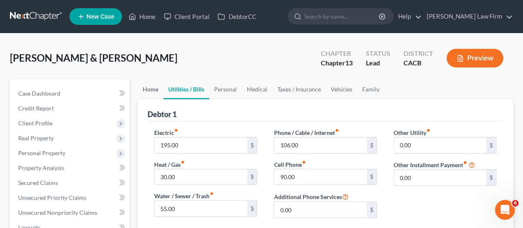
click at [157, 88] on link "Home" at bounding box center [151, 89] width 26 height 20
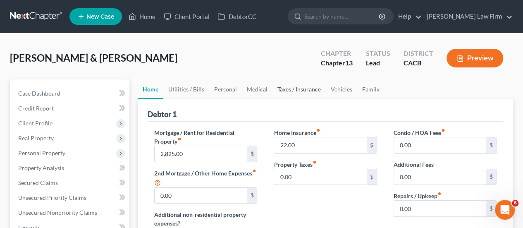
click at [298, 89] on link "Taxes / Insurance" at bounding box center [299, 89] width 53 height 20
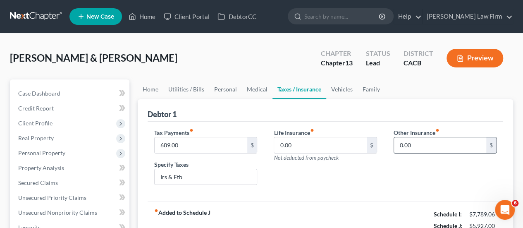
click at [430, 149] on input "0.00" at bounding box center [440, 145] width 92 height 16
type input "20.00"
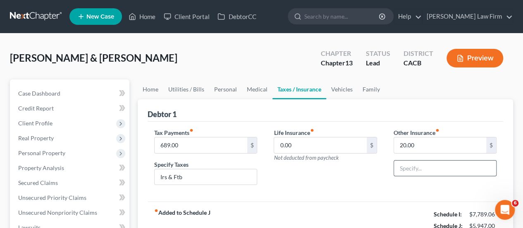
click at [451, 166] on input "text" at bounding box center [445, 169] width 102 height 16
click at [372, 185] on div "Life Insurance fiber_manual_record 0.00 $ Not deducted from paycheck" at bounding box center [326, 160] width 120 height 64
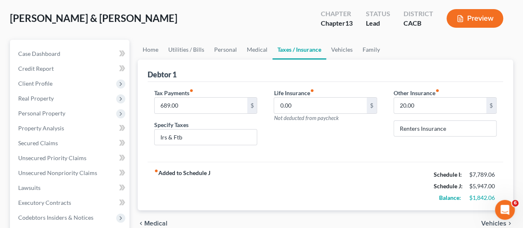
scroll to position [41, 0]
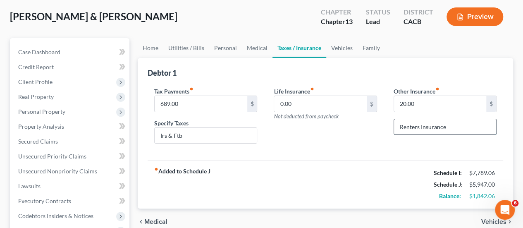
click at [417, 128] on input "Renters Insurance" at bounding box center [445, 127] width 102 height 16
type input "Renter's Insurance"
click at [419, 147] on div "Other Insurance fiber_manual_record 20.00 $ Renter's Insurance" at bounding box center [446, 119] width 120 height 64
click at [195, 128] on input "Irs & Ftb" at bounding box center [206, 136] width 102 height 16
drag, startPoint x: 167, startPoint y: 134, endPoint x: 163, endPoint y: 136, distance: 4.5
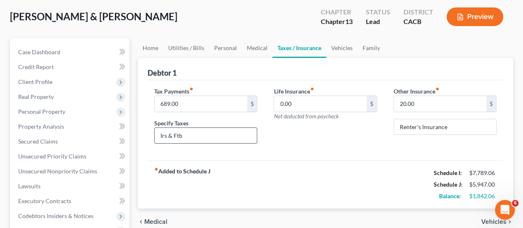
click at [163, 136] on input "Irs & Ftb" at bounding box center [206, 136] width 102 height 16
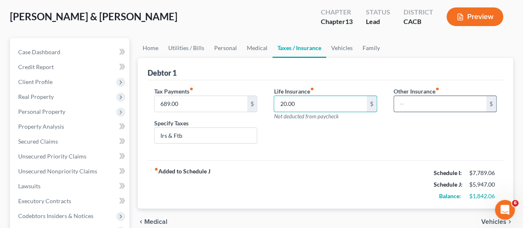
type input "20.00"
click at [432, 105] on input "text" at bounding box center [440, 104] width 92 height 16
type input "25.00"
click at [359, 168] on div "fiber_manual_record Added to Schedule J Schedule I: $7,789.06 Schedule J: $5,97…" at bounding box center [326, 184] width 356 height 48
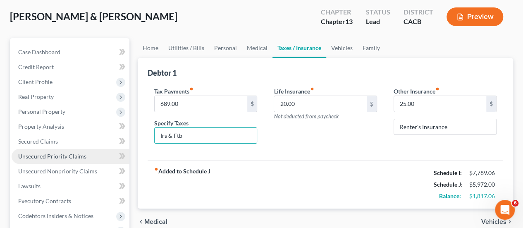
drag, startPoint x: 196, startPoint y: 134, endPoint x: 129, endPoint y: 150, distance: 69.0
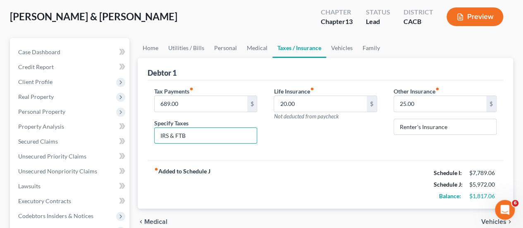
type input "IRS & FTB"
click at [348, 132] on div "Life Insurance fiber_manual_record 20.00 $ Not deducted from paycheck" at bounding box center [326, 119] width 120 height 64
click at [261, 49] on link "Medical" at bounding box center [257, 48] width 31 height 20
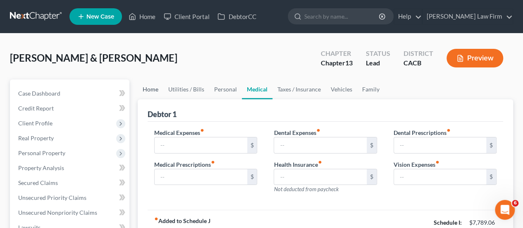
click at [138, 92] on link "Home" at bounding box center [151, 89] width 26 height 20
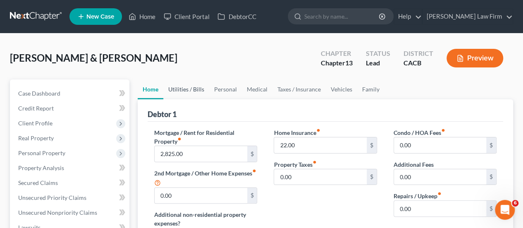
click at [183, 86] on link "Utilities / Bills" at bounding box center [186, 89] width 46 height 20
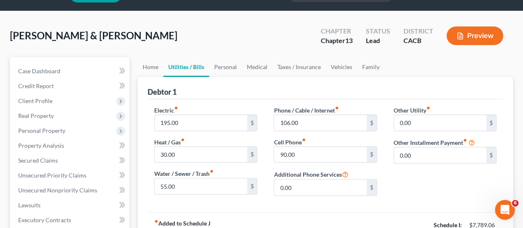
scroll to position [41, 0]
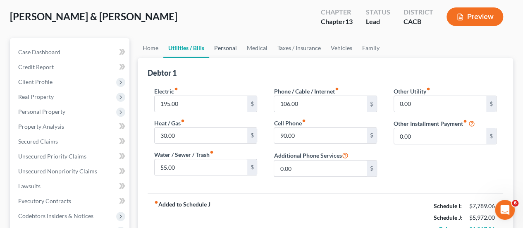
click at [222, 51] on link "Personal" at bounding box center [225, 48] width 33 height 20
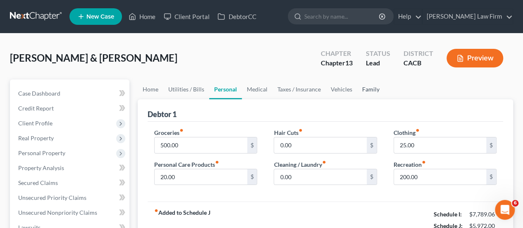
click at [372, 86] on link "Family" at bounding box center [370, 89] width 27 height 20
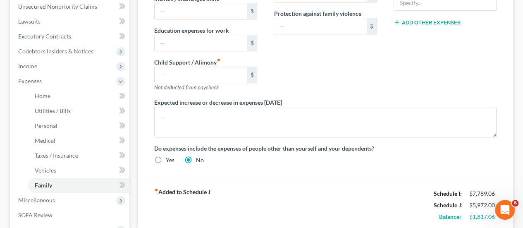
scroll to position [207, 0]
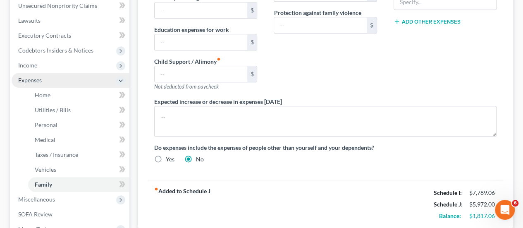
click at [40, 81] on span "Expenses" at bounding box center [30, 80] width 24 height 7
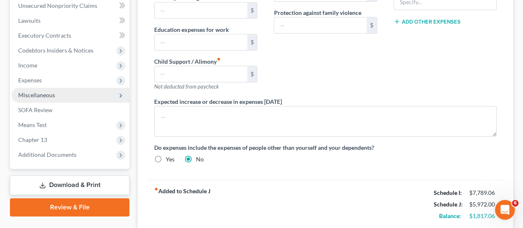
click at [47, 95] on span "Miscellaneous" at bounding box center [36, 94] width 37 height 7
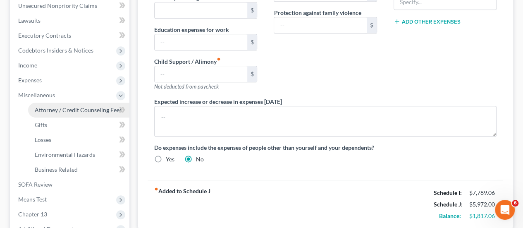
click at [79, 108] on span "Attorney / Credit Counseling Fees" at bounding box center [78, 109] width 87 height 7
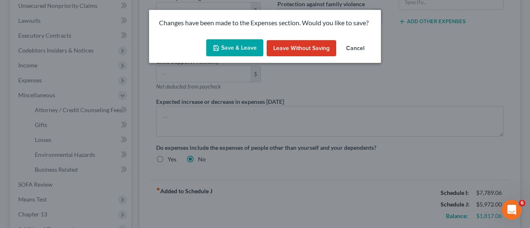
click at [234, 44] on button "Save & Leave" at bounding box center [234, 47] width 57 height 17
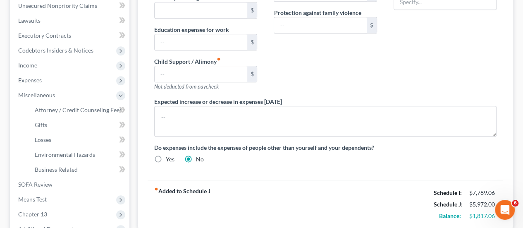
select select "0"
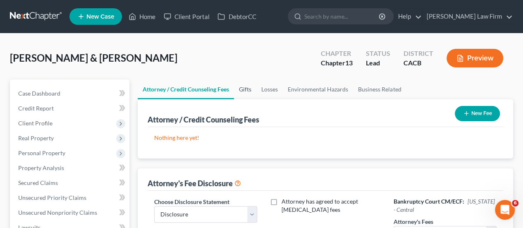
click at [247, 89] on link "Gifts" at bounding box center [245, 89] width 22 height 20
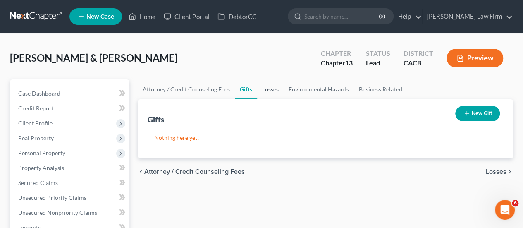
click at [279, 87] on link "Losses" at bounding box center [270, 89] width 26 height 20
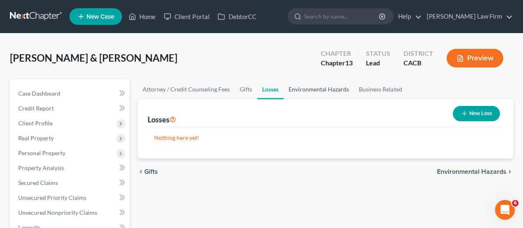
click at [311, 92] on link "Environmental Hazards" at bounding box center [319, 89] width 70 height 20
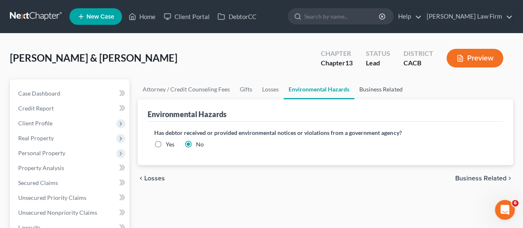
click at [371, 89] on link "Business Related" at bounding box center [381, 89] width 53 height 20
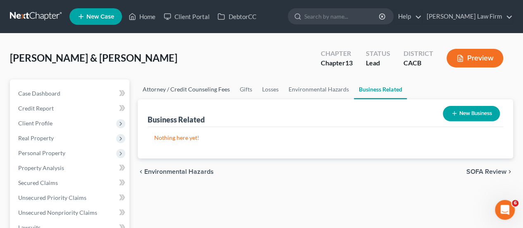
click at [182, 91] on link "Attorney / Credit Counseling Fees" at bounding box center [186, 89] width 97 height 20
select select "0"
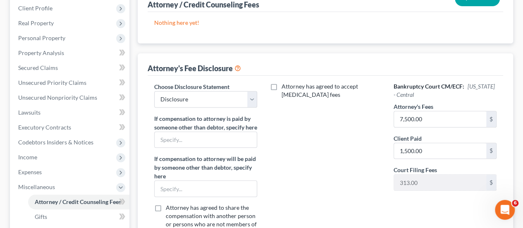
scroll to position [124, 0]
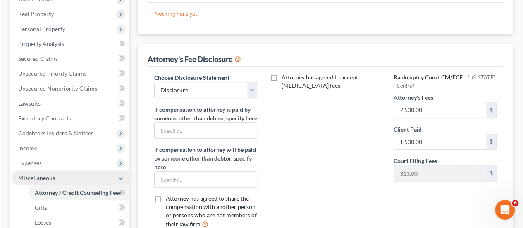
click at [72, 177] on span "Miscellaneous" at bounding box center [71, 177] width 118 height 15
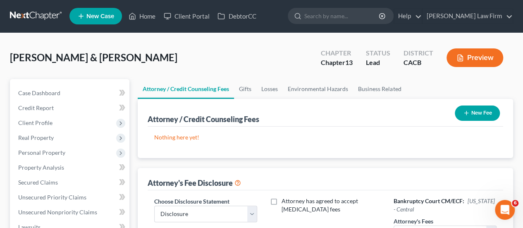
scroll to position [0, 0]
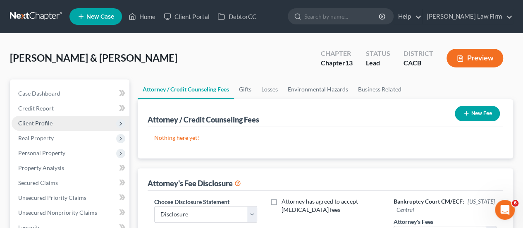
click at [65, 127] on span "Client Profile" at bounding box center [71, 123] width 118 height 15
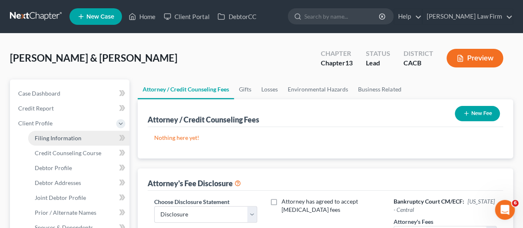
click at [74, 139] on span "Filing Information" at bounding box center [58, 137] width 47 height 7
select select "1"
select select "3"
select select "7"
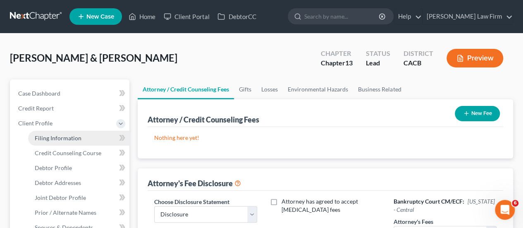
select select "0"
select select "4"
select select "1"
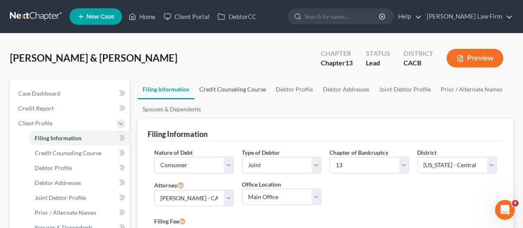
click at [226, 98] on link "Credit Counseling Course" at bounding box center [232, 89] width 77 height 20
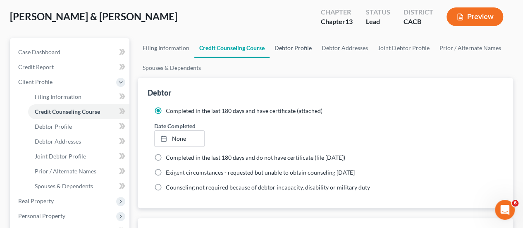
click at [294, 48] on link "Debtor Profile" at bounding box center [293, 48] width 47 height 20
select select "1"
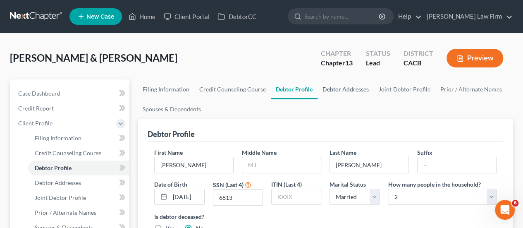
click at [329, 93] on link "Debtor Addresses" at bounding box center [346, 89] width 56 height 20
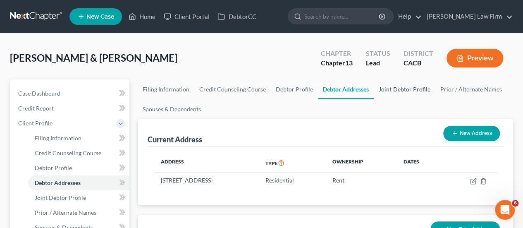
click at [405, 90] on link "Joint Debtor Profile" at bounding box center [404, 89] width 61 height 20
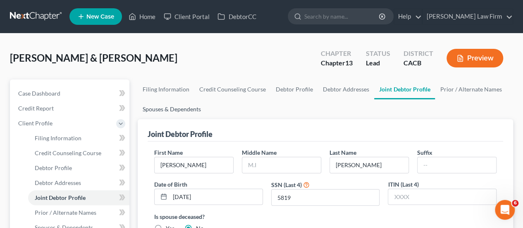
click at [175, 108] on link "Spouses & Dependents" at bounding box center [172, 109] width 68 height 20
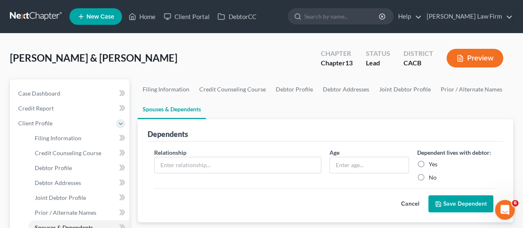
drag, startPoint x: 11, startPoint y: 59, endPoint x: 200, endPoint y: 69, distance: 189.8
click at [228, 56] on div "De La Rocha, Fernando & Cristina Upgraded Chapter Chapter 13 Status Lead Distri…" at bounding box center [261, 61] width 503 height 36
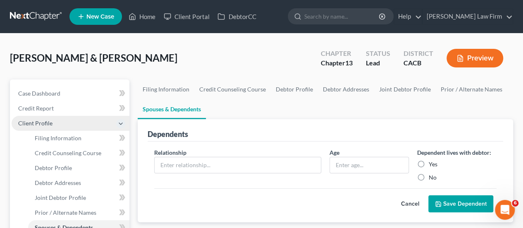
click at [44, 123] on span "Client Profile" at bounding box center [35, 123] width 34 height 7
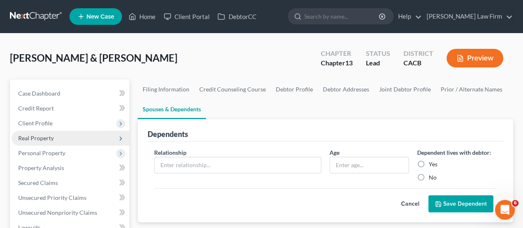
click at [51, 138] on span "Real Property" at bounding box center [36, 137] width 36 height 7
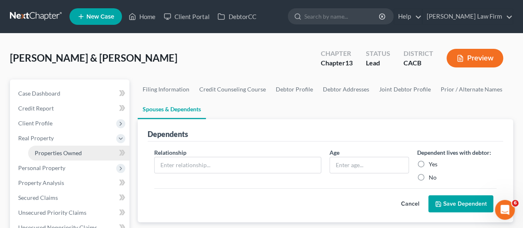
click at [75, 151] on span "Properties Owned" at bounding box center [58, 152] width 47 height 7
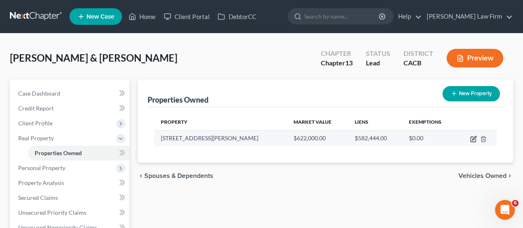
click at [474, 138] on icon "button" at bounding box center [473, 139] width 7 height 7
select select "4"
select select "18"
select select "2"
select select "0"
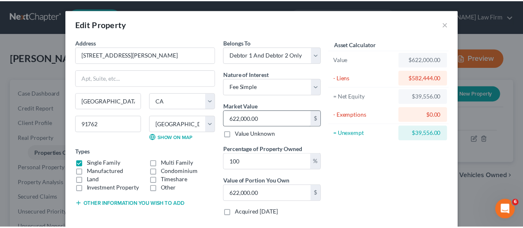
scroll to position [68, 0]
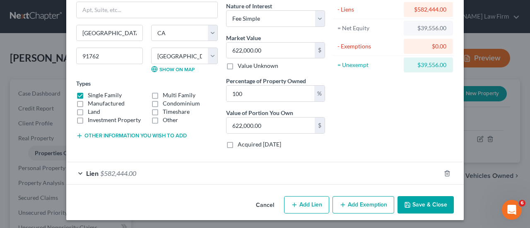
click at [418, 204] on button "Save & Close" at bounding box center [425, 204] width 56 height 17
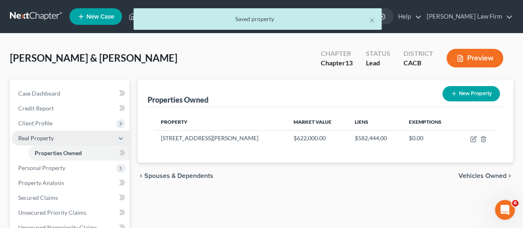
click at [44, 137] on span "Real Property" at bounding box center [36, 137] width 36 height 7
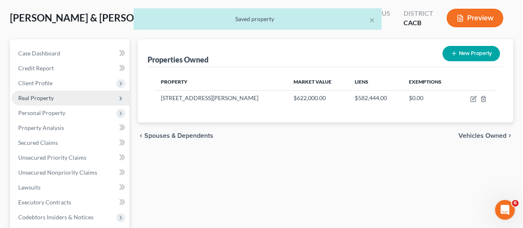
scroll to position [41, 0]
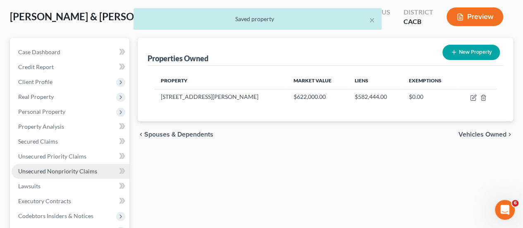
click at [93, 170] on span "Unsecured Nonpriority Claims" at bounding box center [57, 171] width 79 height 7
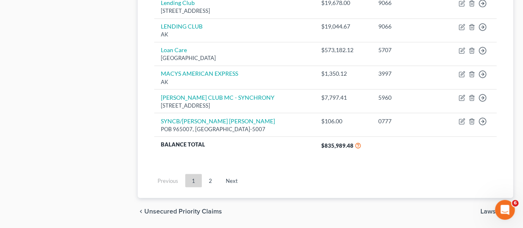
scroll to position [703, 0]
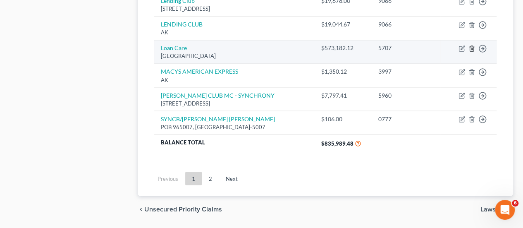
click at [472, 48] on line "button" at bounding box center [472, 49] width 0 height 2
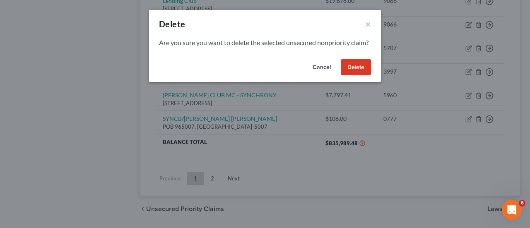
click at [352, 76] on button "Delete" at bounding box center [355, 67] width 30 height 17
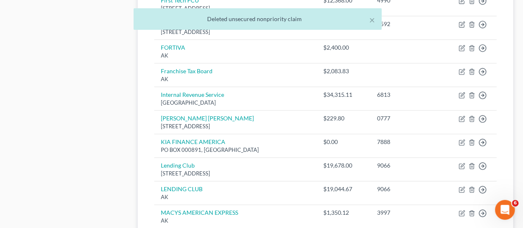
scroll to position [534, 0]
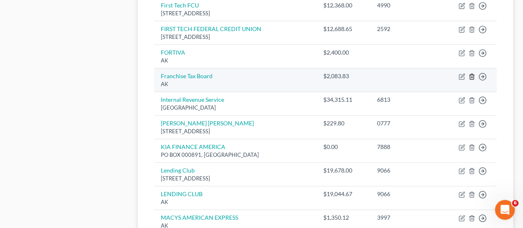
click at [472, 77] on line "button" at bounding box center [472, 78] width 0 height 2
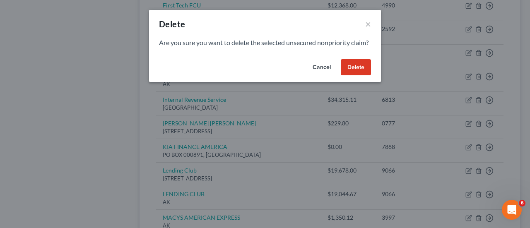
click at [356, 76] on button "Delete" at bounding box center [355, 67] width 30 height 17
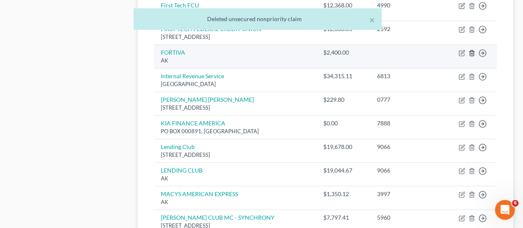
click at [474, 51] on icon "button" at bounding box center [472, 53] width 7 height 7
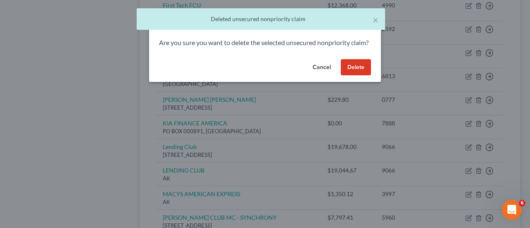
click at [348, 75] on button "Delete" at bounding box center [355, 67] width 30 height 17
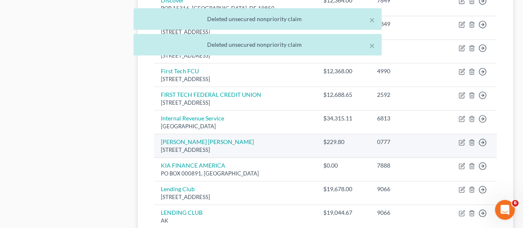
scroll to position [327, 0]
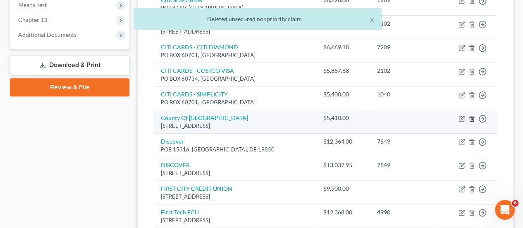
click at [472, 117] on polyline "button" at bounding box center [472, 117] width 5 height 0
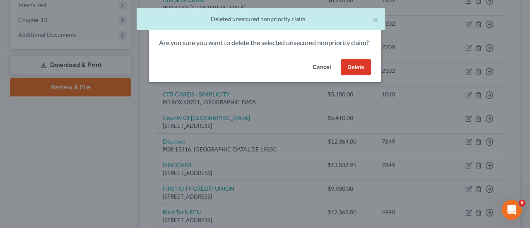
click at [357, 76] on button "Delete" at bounding box center [355, 67] width 30 height 17
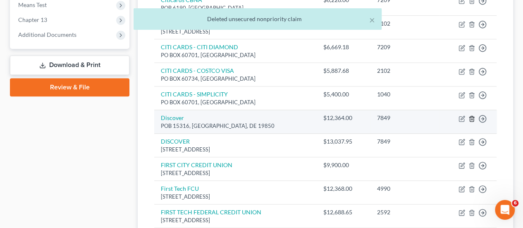
click at [473, 115] on icon "button" at bounding box center [472, 118] width 7 height 7
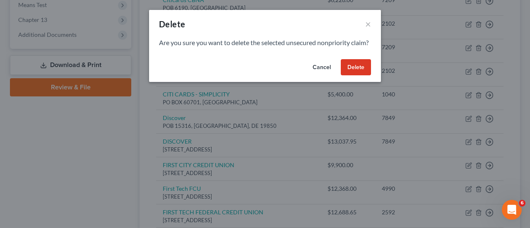
click at [363, 73] on button "Delete" at bounding box center [355, 67] width 30 height 17
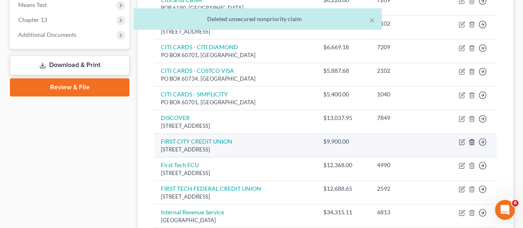
click at [472, 140] on icon "button" at bounding box center [472, 142] width 7 height 7
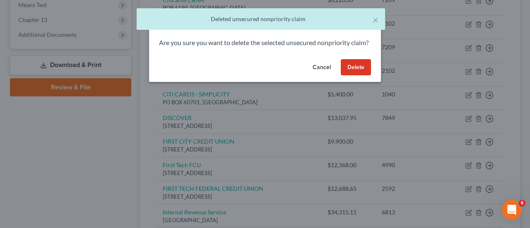
click at [361, 76] on button "Delete" at bounding box center [355, 67] width 30 height 17
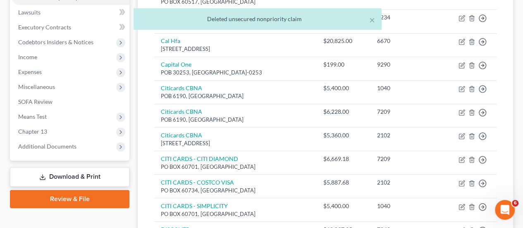
scroll to position [203, 0]
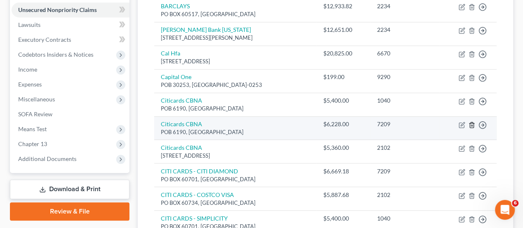
click at [471, 122] on icon "button" at bounding box center [472, 125] width 7 height 7
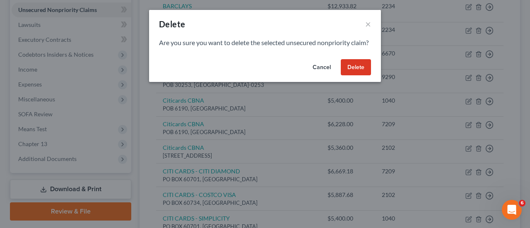
click at [357, 75] on button "Delete" at bounding box center [355, 67] width 30 height 17
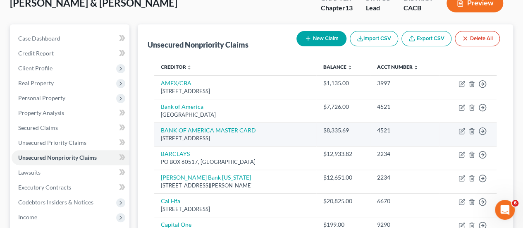
scroll to position [83, 0]
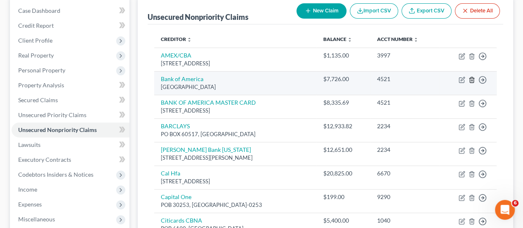
click at [471, 77] on icon "button" at bounding box center [472, 79] width 4 height 5
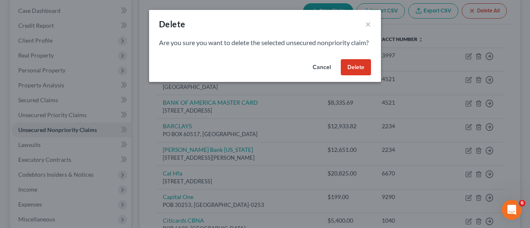
click at [369, 72] on button "Delete" at bounding box center [355, 67] width 30 height 17
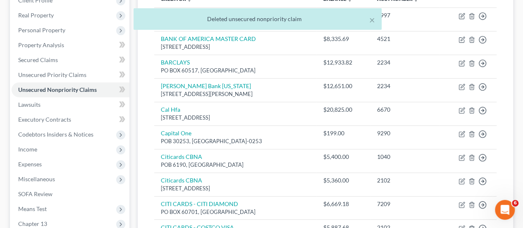
scroll to position [124, 0]
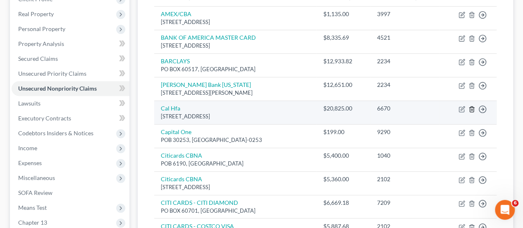
click at [472, 109] on line "button" at bounding box center [472, 110] width 0 height 2
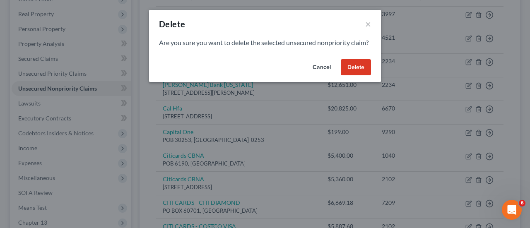
click at [355, 76] on button "Delete" at bounding box center [355, 67] width 30 height 17
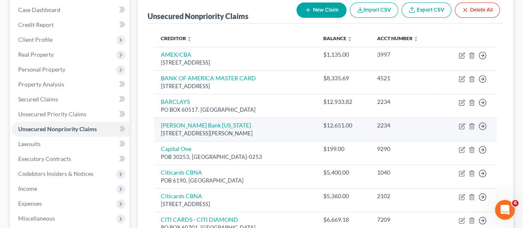
scroll to position [83, 0]
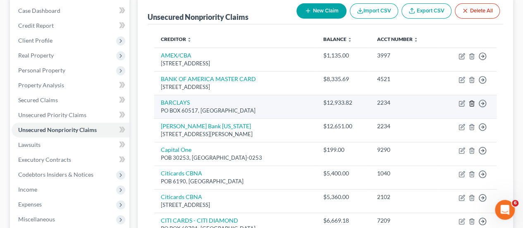
click at [472, 102] on icon "button" at bounding box center [472, 103] width 7 height 7
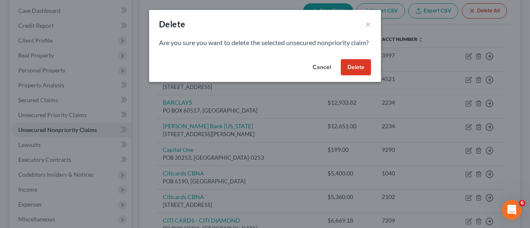
click at [350, 76] on button "Delete" at bounding box center [355, 67] width 30 height 17
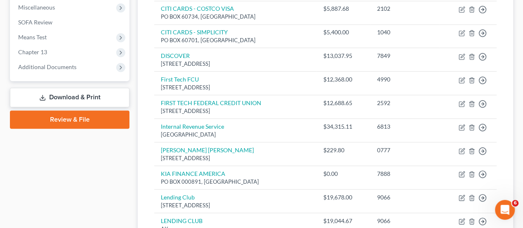
scroll to position [331, 0]
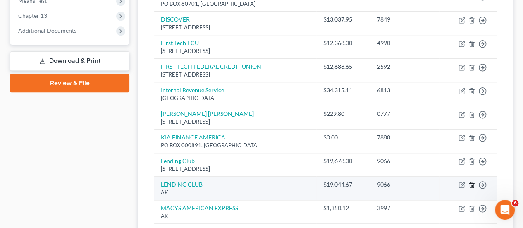
click at [472, 185] on line "button" at bounding box center [472, 186] width 0 height 2
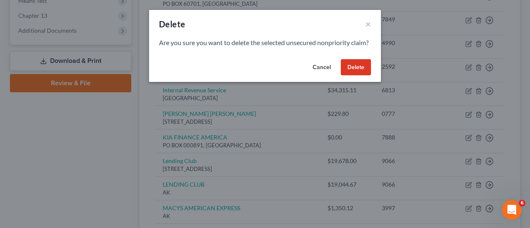
click at [353, 74] on button "Delete" at bounding box center [355, 67] width 30 height 17
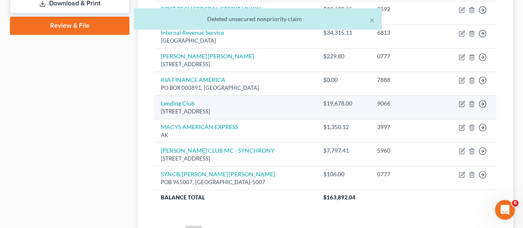
scroll to position [414, 0]
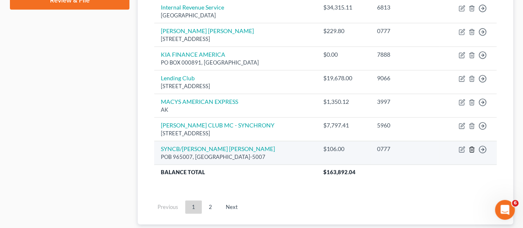
click at [472, 147] on icon "button" at bounding box center [472, 149] width 7 height 7
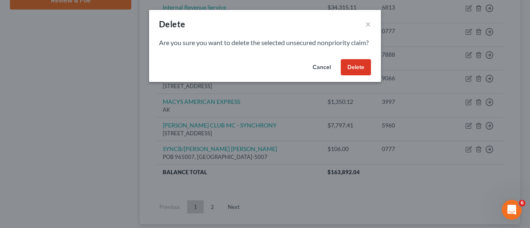
click at [354, 76] on button "Delete" at bounding box center [355, 67] width 30 height 17
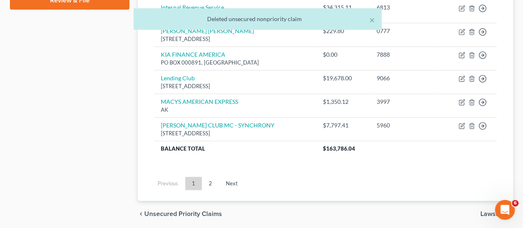
click at [212, 180] on link "2" at bounding box center [210, 183] width 17 height 13
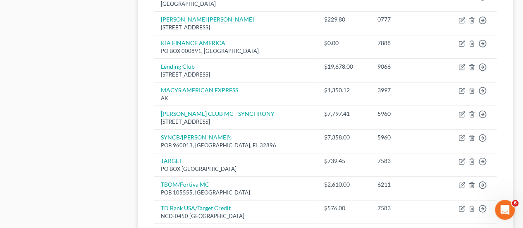
scroll to position [424, 0]
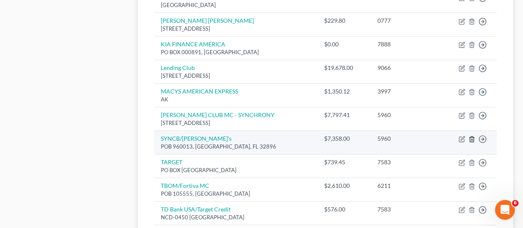
click at [473, 137] on icon "button" at bounding box center [472, 139] width 4 height 5
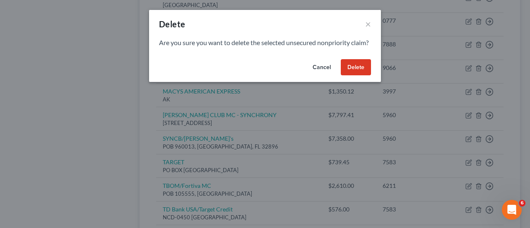
click at [354, 72] on button "Delete" at bounding box center [355, 67] width 30 height 17
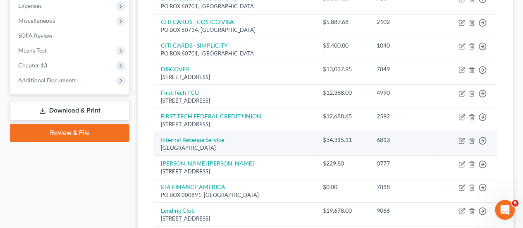
scroll to position [300, 0]
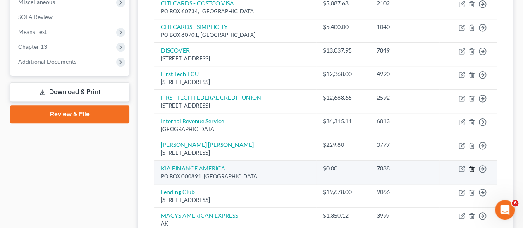
click at [473, 165] on icon "button" at bounding box center [472, 168] width 7 height 7
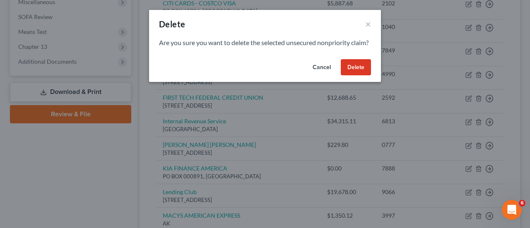
click at [360, 76] on button "Delete" at bounding box center [355, 67] width 30 height 17
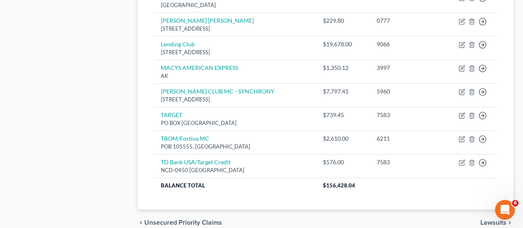
scroll to position [460, 0]
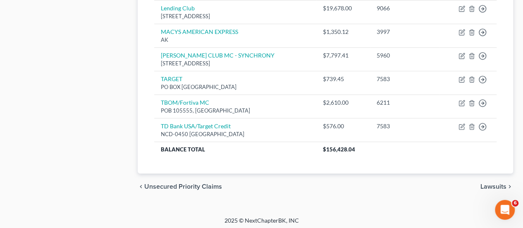
click at [208, 184] on span "Unsecured Priority Claims" at bounding box center [183, 186] width 78 height 7
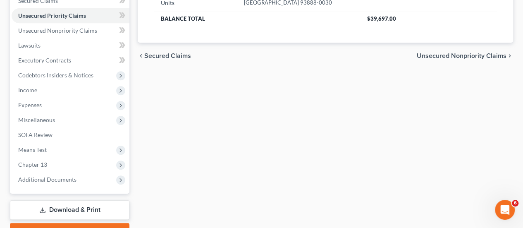
scroll to position [124, 0]
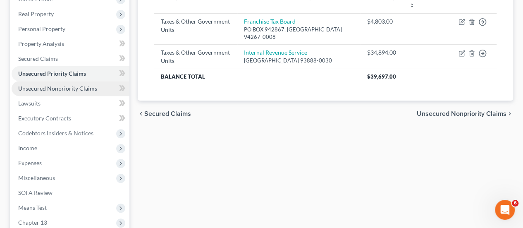
click at [70, 86] on span "Unsecured Nonpriority Claims" at bounding box center [57, 88] width 79 height 7
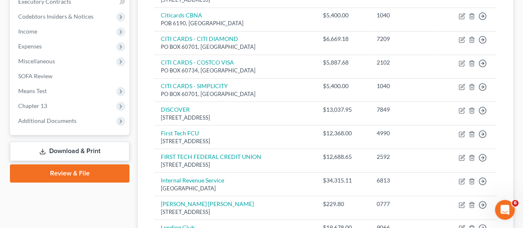
scroll to position [248, 0]
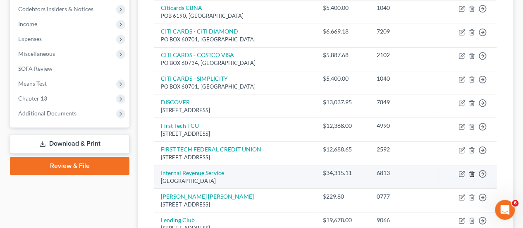
click at [472, 173] on line "button" at bounding box center [472, 174] width 0 height 2
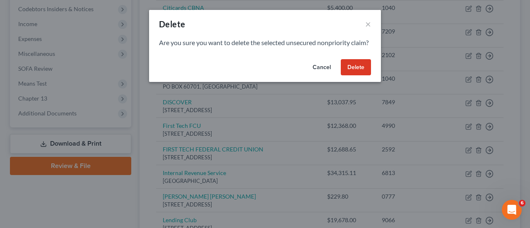
click at [351, 76] on button "Delete" at bounding box center [355, 67] width 30 height 17
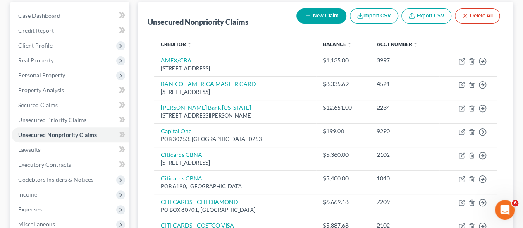
scroll to position [64, 0]
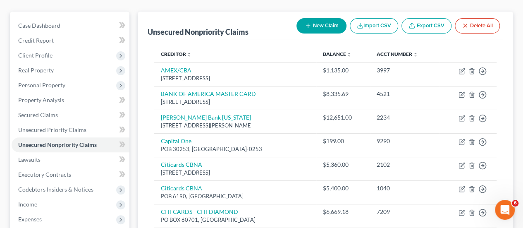
scroll to position [41, 0]
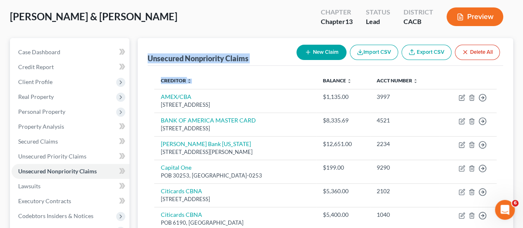
drag, startPoint x: 147, startPoint y: 55, endPoint x: 291, endPoint y: 77, distance: 145.1
